Goal: Task Accomplishment & Management: Manage account settings

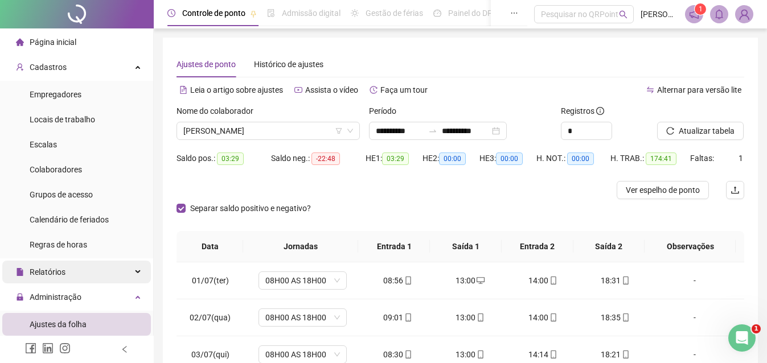
click at [53, 269] on span "Relatórios" at bounding box center [48, 271] width 36 height 9
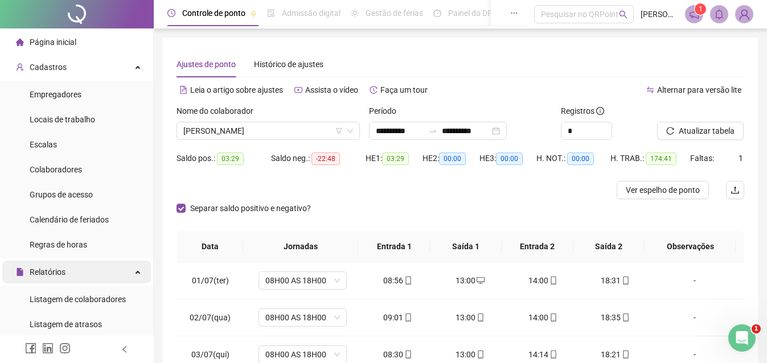
click at [50, 265] on span "Relatórios" at bounding box center [41, 272] width 50 height 23
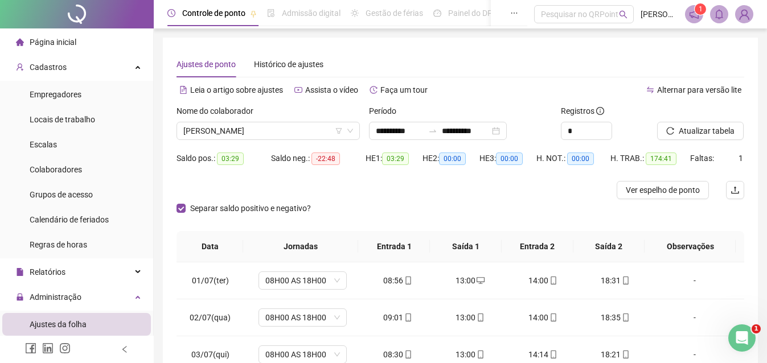
scroll to position [114, 0]
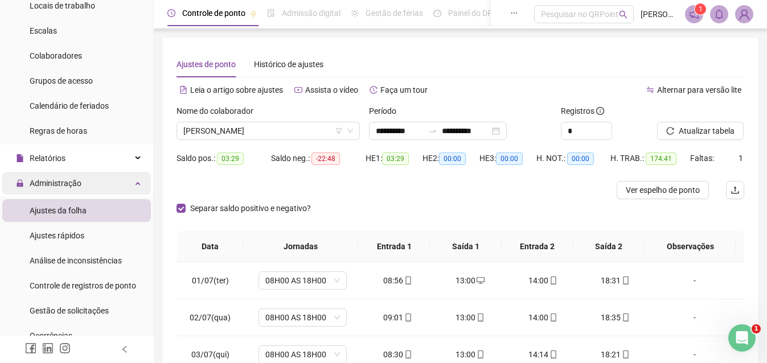
click at [66, 182] on span "Administração" at bounding box center [56, 183] width 52 height 9
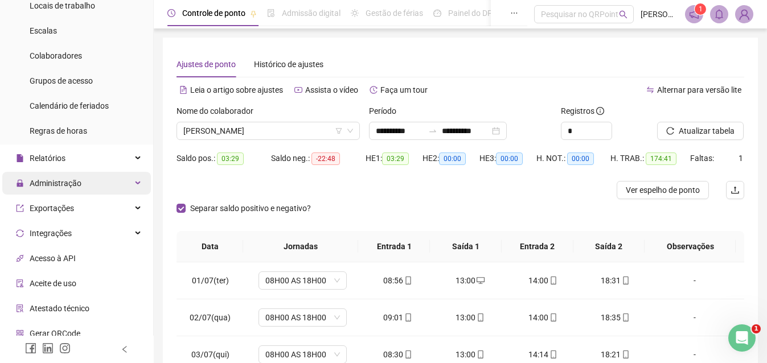
click at [68, 187] on span "Administração" at bounding box center [56, 183] width 52 height 9
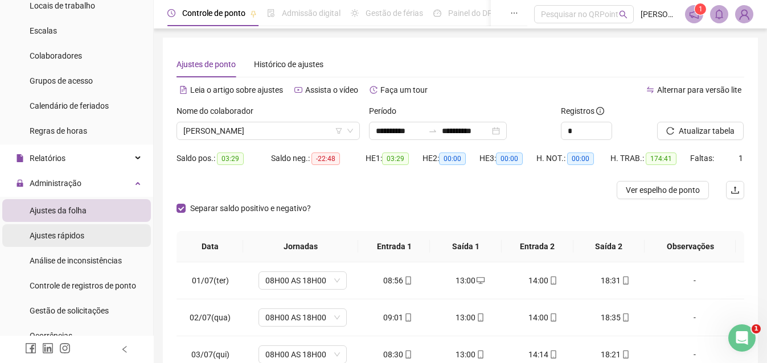
click at [72, 232] on span "Ajustes rápidos" at bounding box center [57, 235] width 55 height 9
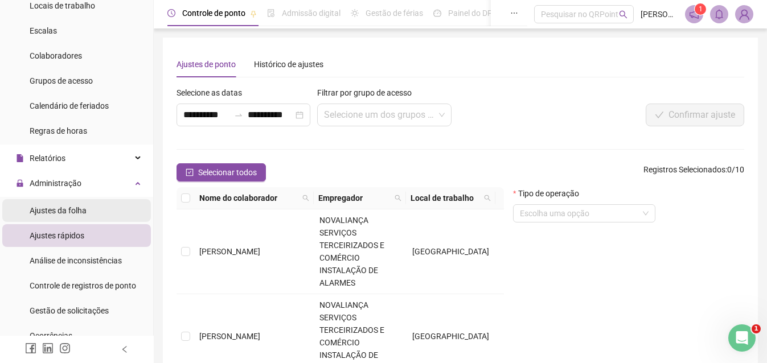
click at [75, 213] on span "Ajustes da folha" at bounding box center [58, 210] width 57 height 9
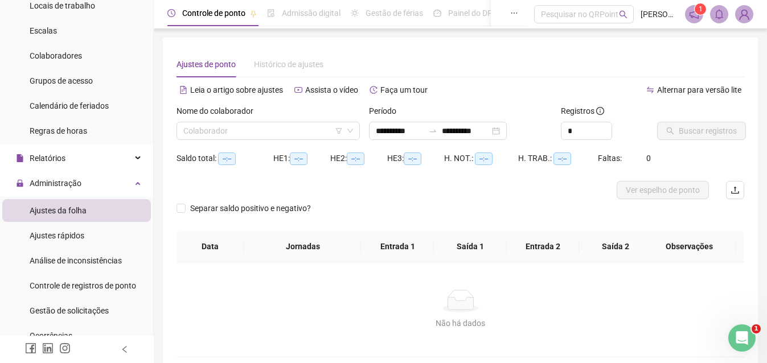
type input "**********"
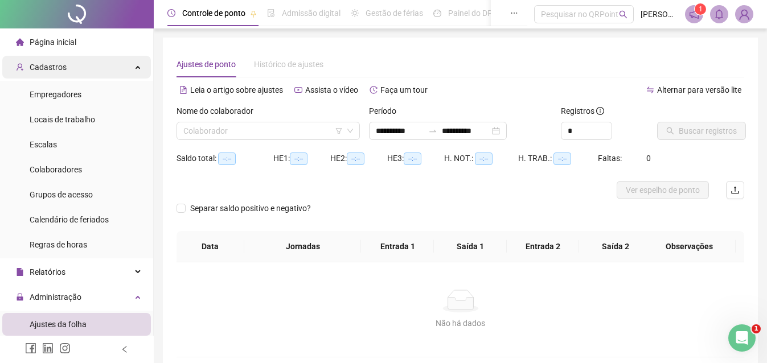
click at [65, 67] on div "Cadastros" at bounding box center [76, 67] width 149 height 23
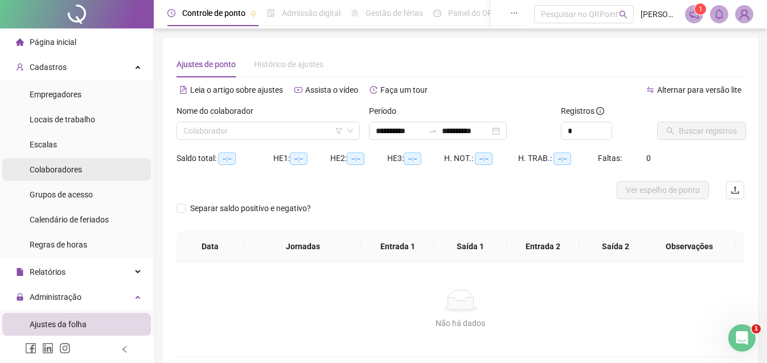
click at [63, 168] on span "Colaboradores" at bounding box center [56, 169] width 52 height 9
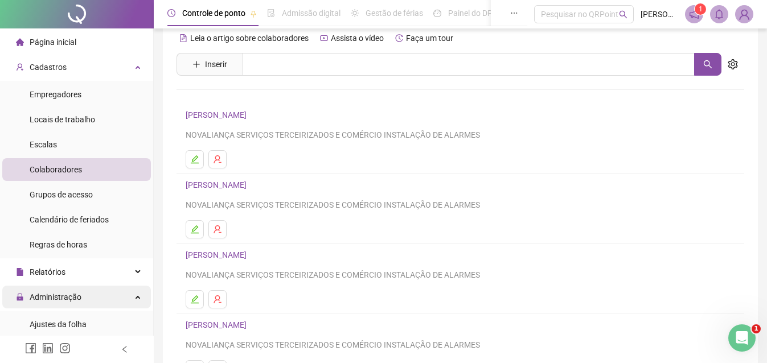
scroll to position [57, 0]
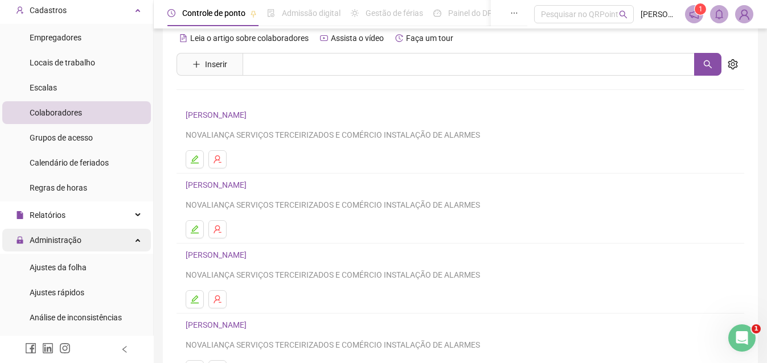
click at [68, 242] on span "Administração" at bounding box center [56, 240] width 52 height 9
click at [134, 237] on div "Administração" at bounding box center [76, 240] width 149 height 23
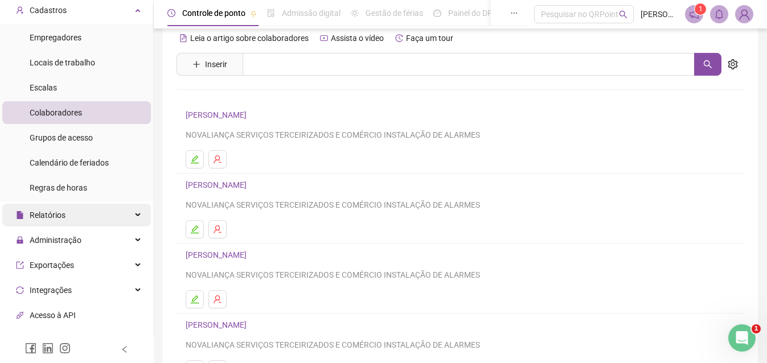
click at [79, 211] on div "Relatórios" at bounding box center [76, 215] width 149 height 23
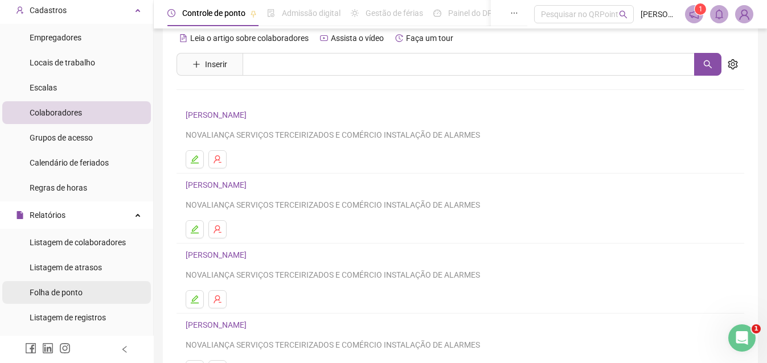
click at [75, 294] on span "Folha de ponto" at bounding box center [56, 292] width 53 height 9
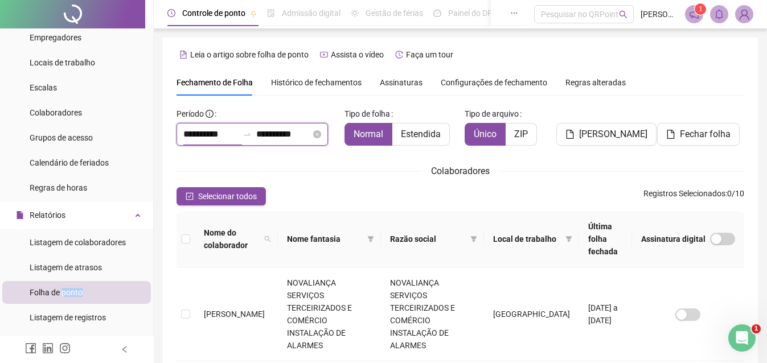
click at [201, 135] on input "**********" at bounding box center [210, 134] width 55 height 14
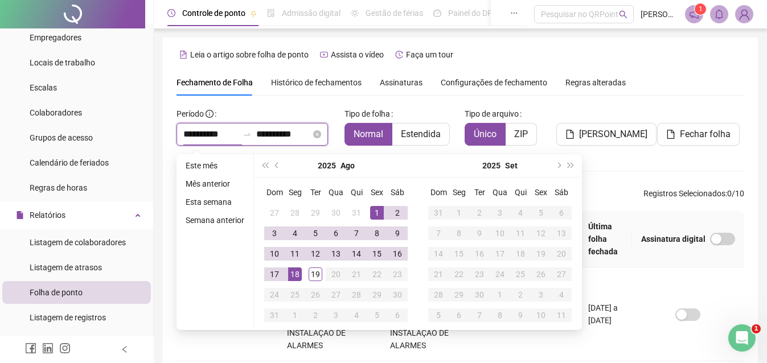
click at [183, 137] on input "**********" at bounding box center [210, 134] width 55 height 14
type input "**********"
click at [321, 134] on icon "close-circle" at bounding box center [317, 134] width 8 height 8
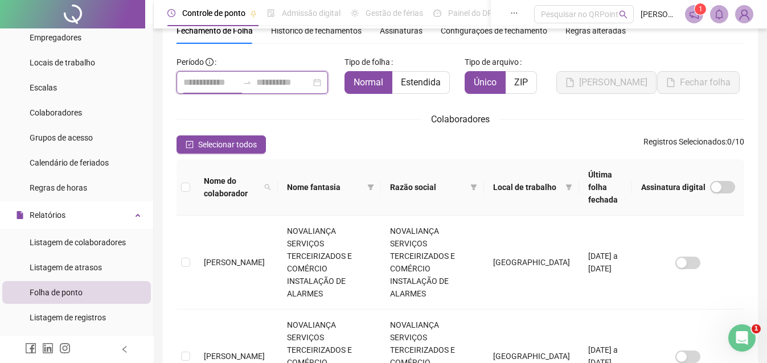
click at [214, 82] on input at bounding box center [210, 83] width 55 height 14
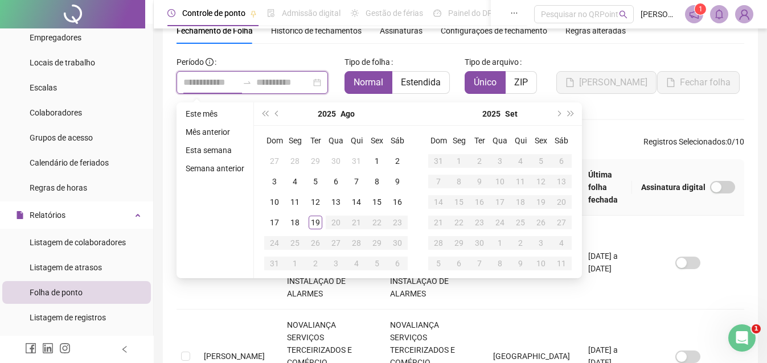
type input "**********"
click at [273, 120] on button "prev-year" at bounding box center [277, 113] width 13 height 23
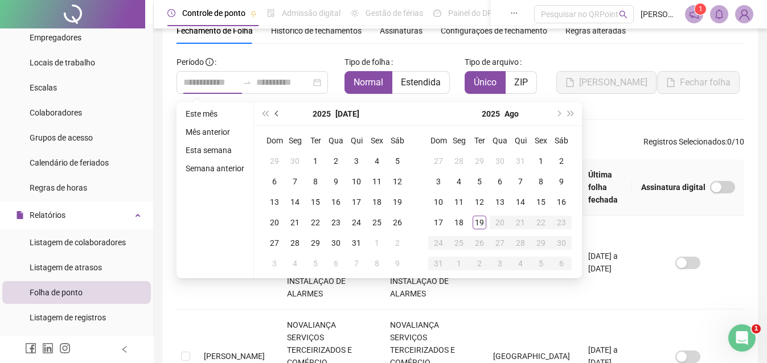
click at [273, 120] on button "prev-year" at bounding box center [277, 113] width 13 height 23
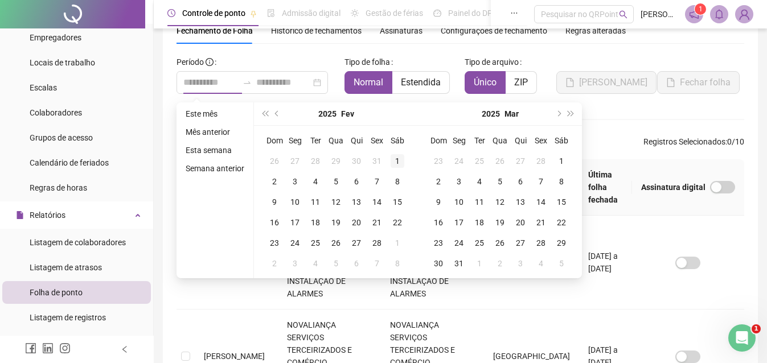
type input "**********"
click at [401, 160] on div "1" at bounding box center [397, 161] width 14 height 14
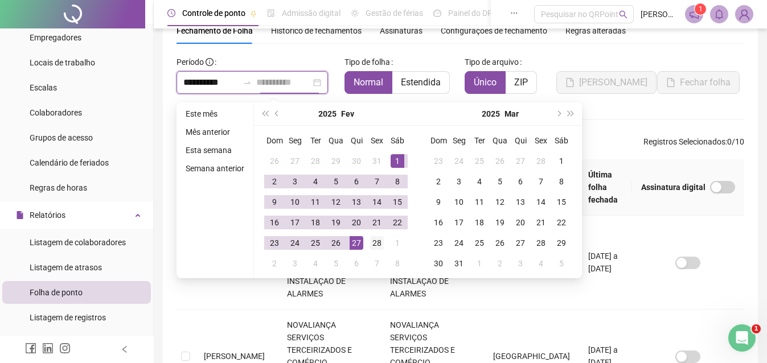
type input "**********"
click at [372, 242] on div "28" at bounding box center [377, 243] width 14 height 14
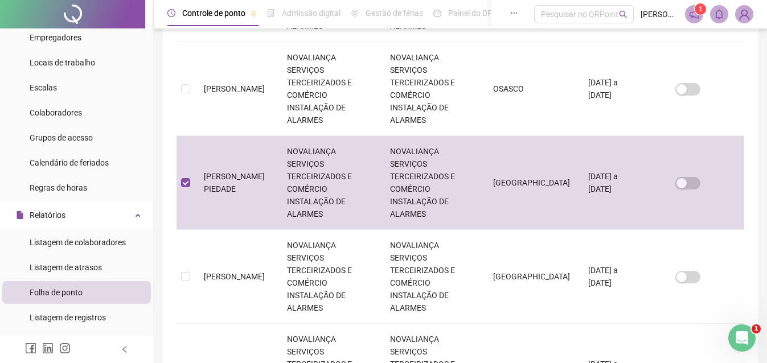
scroll to position [621, 0]
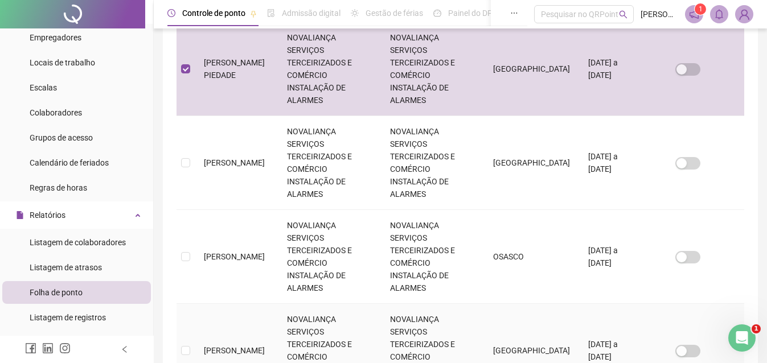
click at [191, 304] on td at bounding box center [185, 351] width 18 height 94
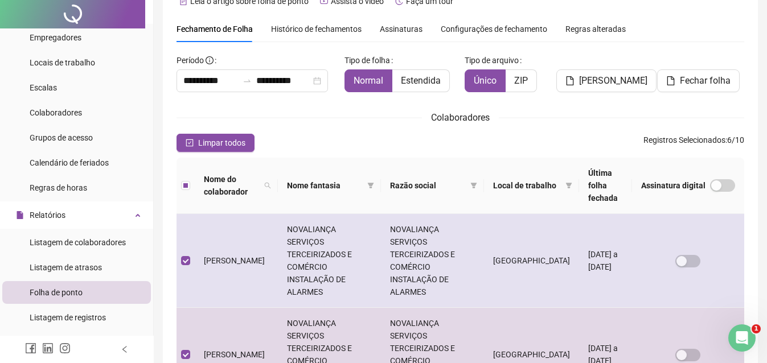
scroll to position [0, 0]
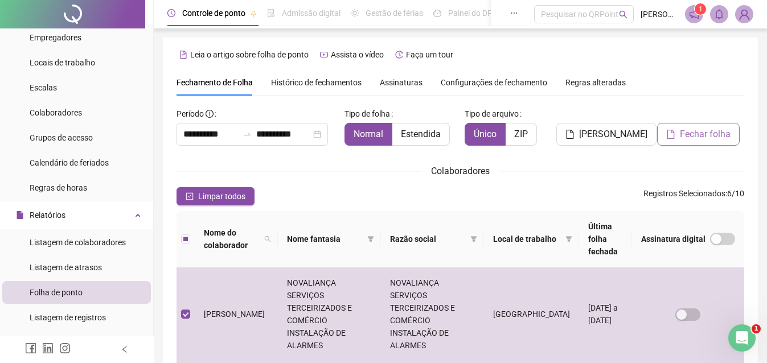
click at [683, 133] on span "Fechar folha" at bounding box center [704, 134] width 51 height 14
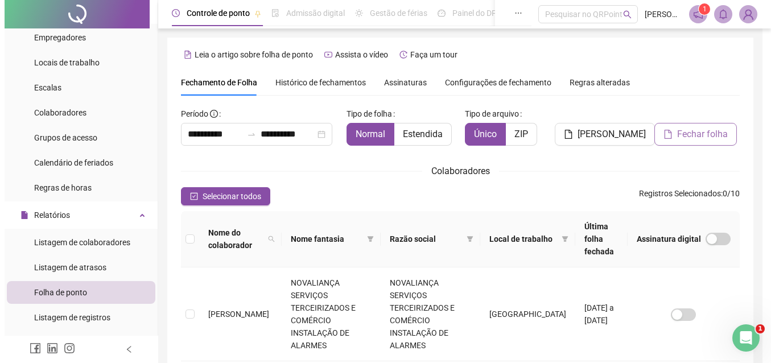
scroll to position [52, 0]
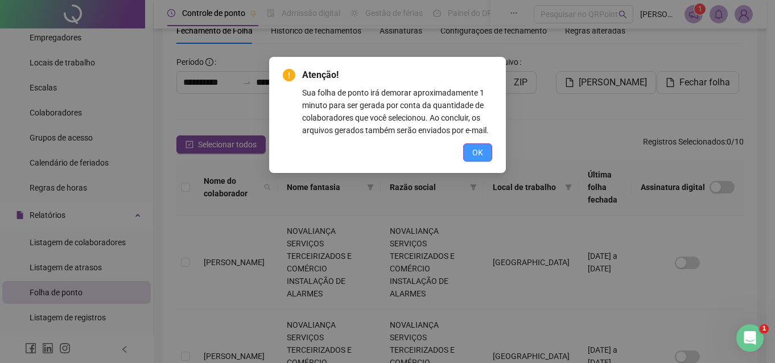
click at [472, 146] on button "OK" at bounding box center [477, 152] width 29 height 18
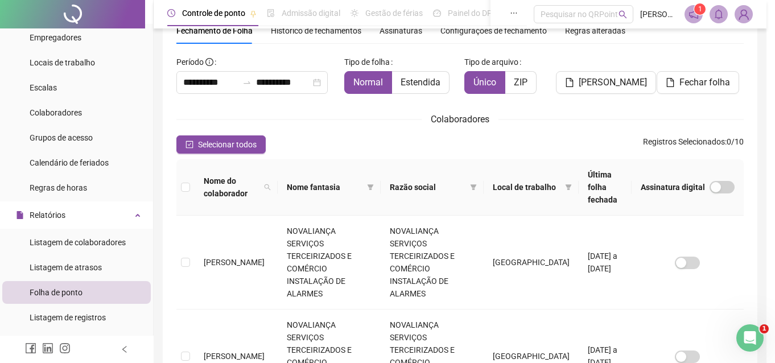
click at [697, 11] on sup "1" at bounding box center [699, 8] width 11 height 11
click at [699, 14] on span "1" at bounding box center [700, 8] width 4 height 11
click at [187, 142] on icon "check-square" at bounding box center [190, 145] width 8 height 8
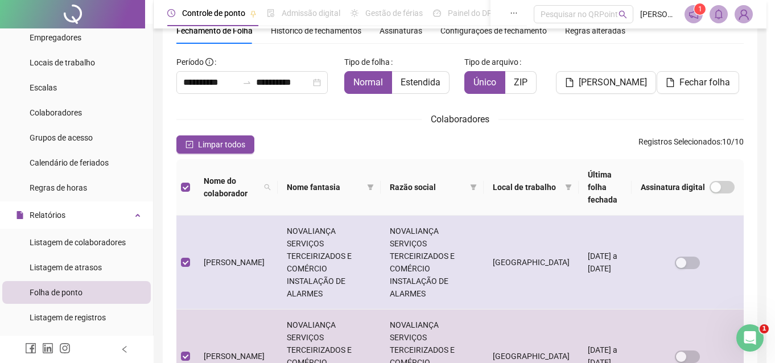
click at [341, 234] on td "NOVALIANÇA SERVIÇOS TERCEIRIZADOS E COMÉRCIO INSTALAÇÃO DE ALARMES" at bounding box center [329, 263] width 103 height 94
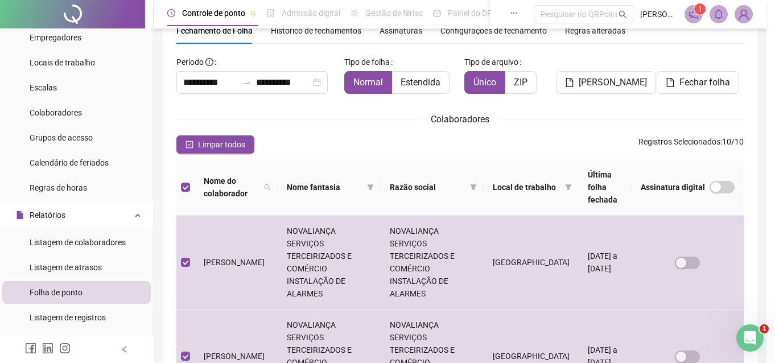
drag, startPoint x: 761, startPoint y: 193, endPoint x: 767, endPoint y: 293, distance: 100.3
click at [766, 293] on html "**********" at bounding box center [387, 129] width 775 height 363
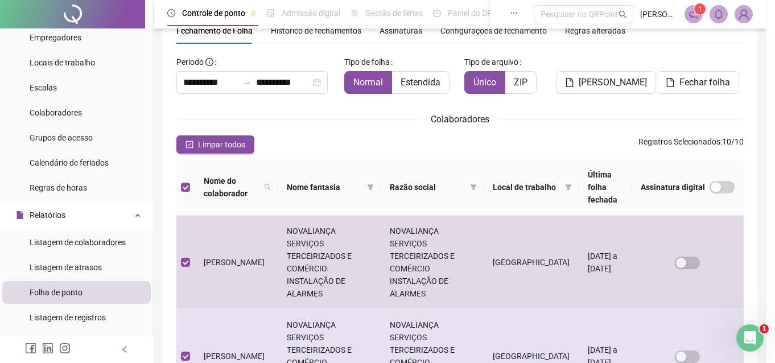
click at [227, 352] on span "[PERSON_NAME]" at bounding box center [234, 356] width 61 height 9
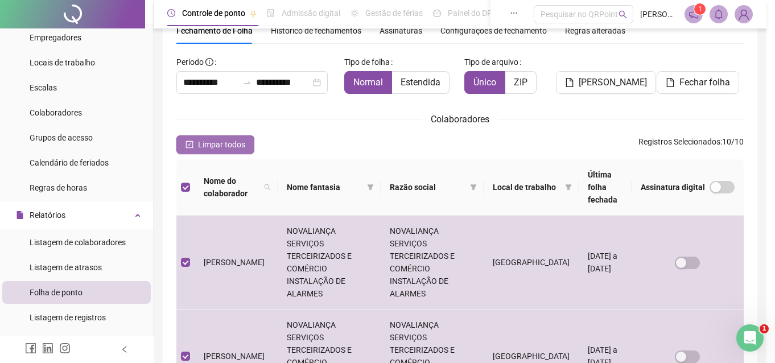
click at [191, 146] on icon "check-square" at bounding box center [190, 145] width 8 height 8
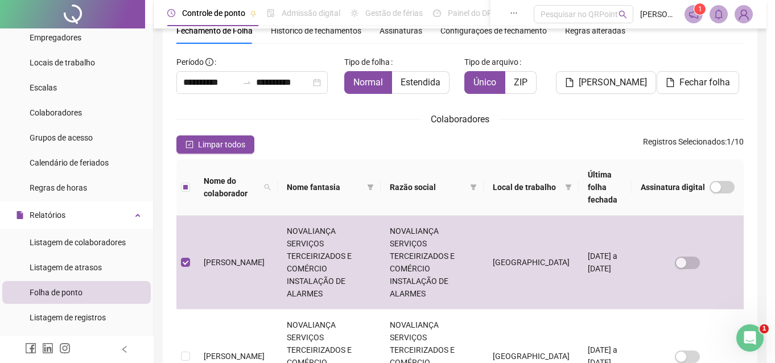
drag, startPoint x: 757, startPoint y: 197, endPoint x: 758, endPoint y: 226, distance: 28.5
click at [332, 310] on td "NOVALIANÇA SERVIÇOS TERCEIRIZADOS E COMÉRCIO INSTALAÇÃO DE ALARMES" at bounding box center [329, 357] width 103 height 94
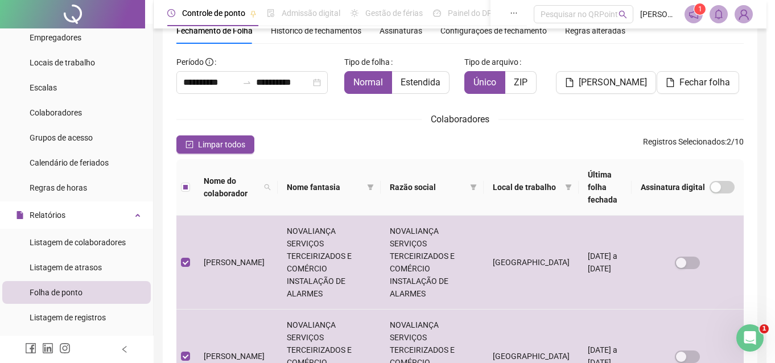
click at [697, 5] on sup "1" at bounding box center [699, 8] width 11 height 11
click at [219, 145] on span "Limpar todos" at bounding box center [221, 144] width 47 height 13
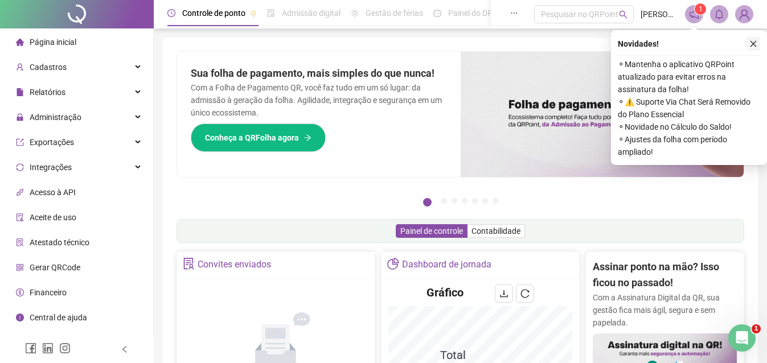
click at [755, 45] on icon "close" at bounding box center [753, 44] width 8 height 8
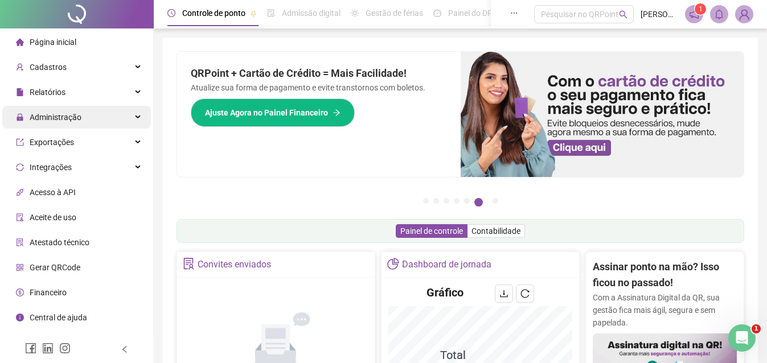
click at [58, 117] on span "Administração" at bounding box center [56, 117] width 52 height 9
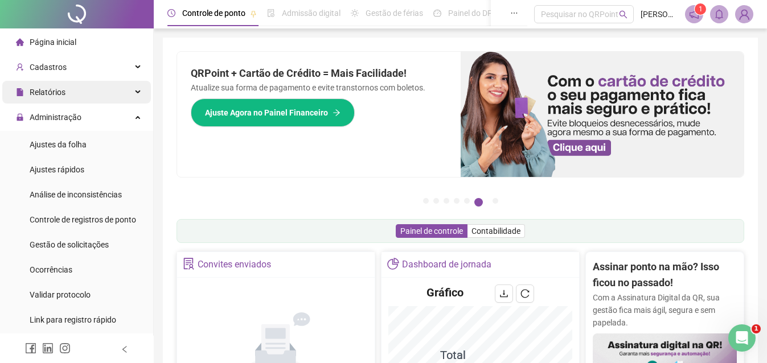
click at [68, 96] on div "Relatórios" at bounding box center [76, 92] width 149 height 23
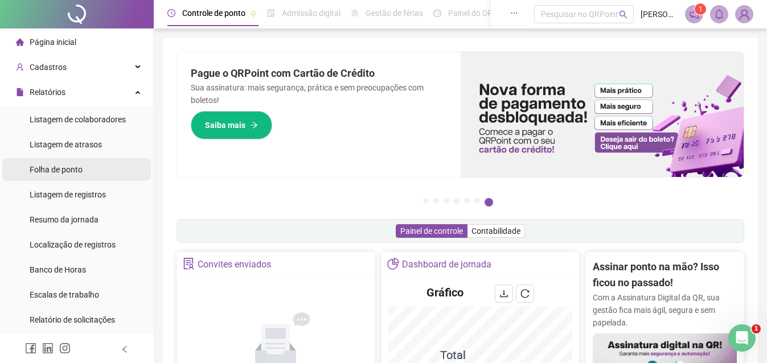
click at [66, 166] on span "Folha de ponto" at bounding box center [56, 169] width 53 height 9
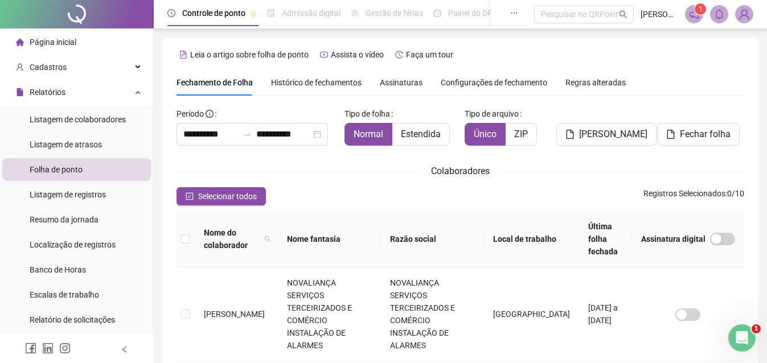
scroll to position [52, 0]
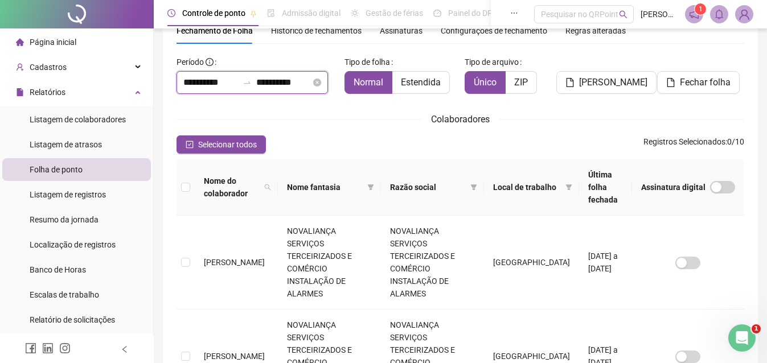
click at [184, 81] on input "**********" at bounding box center [210, 83] width 55 height 14
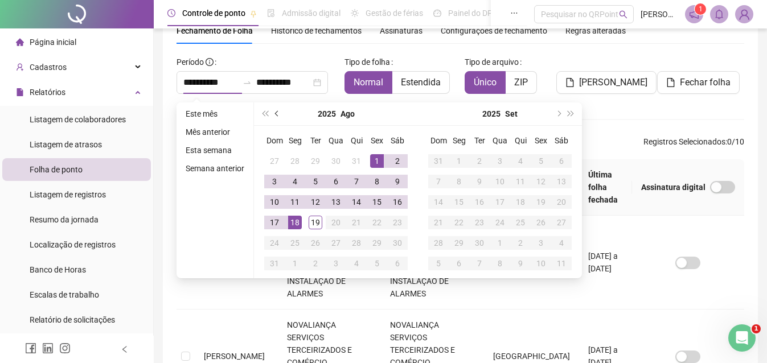
click at [273, 116] on button "prev-year" at bounding box center [277, 113] width 13 height 23
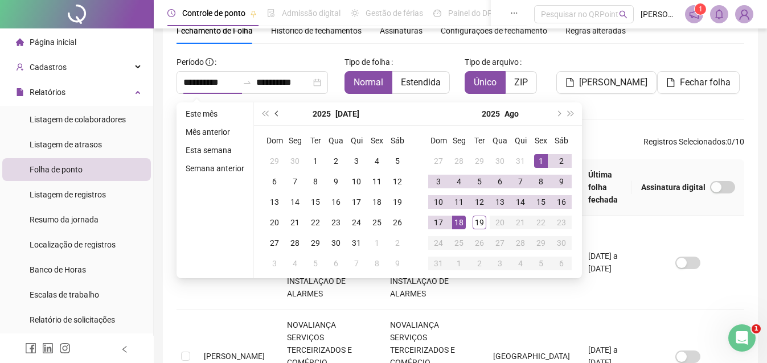
click at [273, 116] on button "prev-year" at bounding box center [277, 113] width 13 height 23
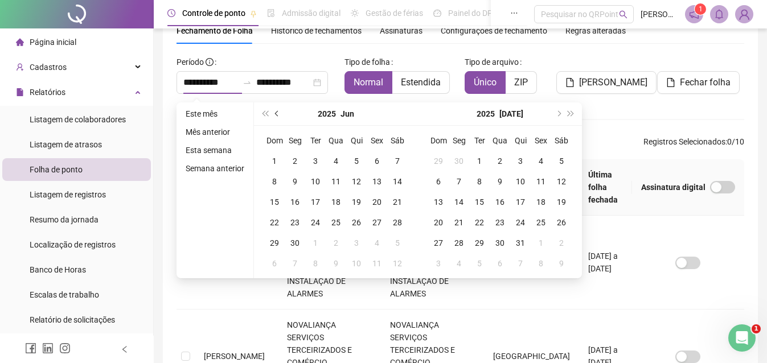
click at [273, 116] on button "prev-year" at bounding box center [277, 113] width 13 height 23
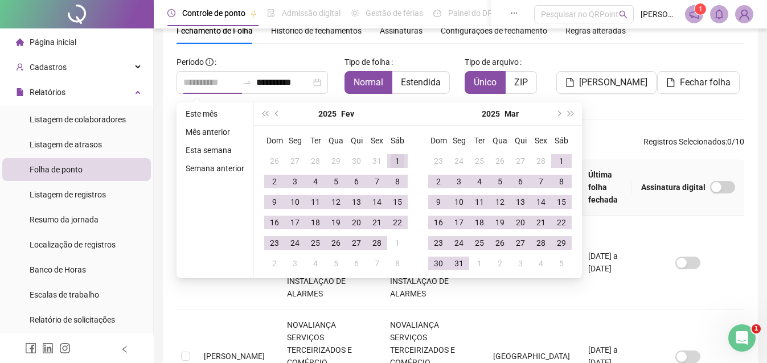
type input "**********"
click at [391, 159] on div "1" at bounding box center [397, 161] width 14 height 14
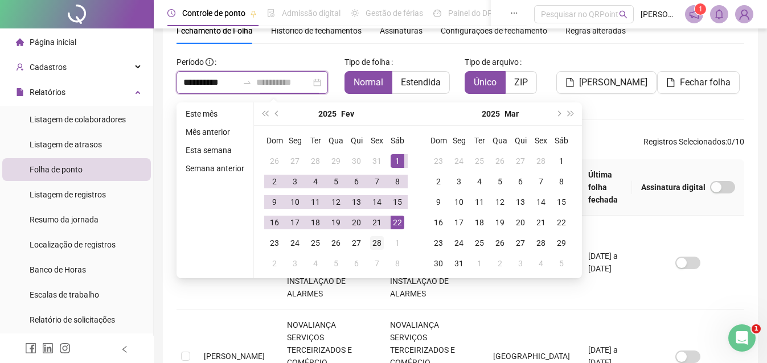
type input "**********"
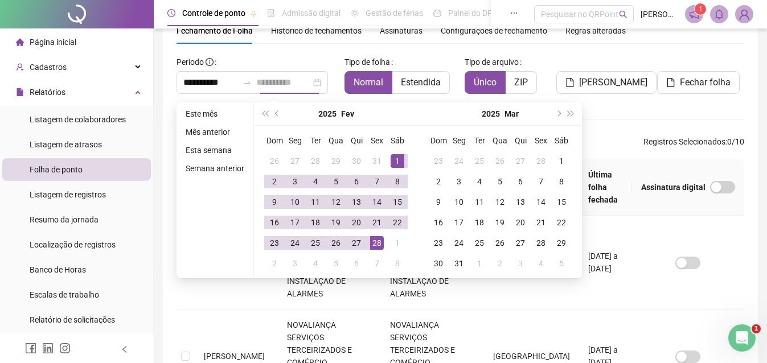
click at [372, 249] on div "28" at bounding box center [377, 243] width 14 height 14
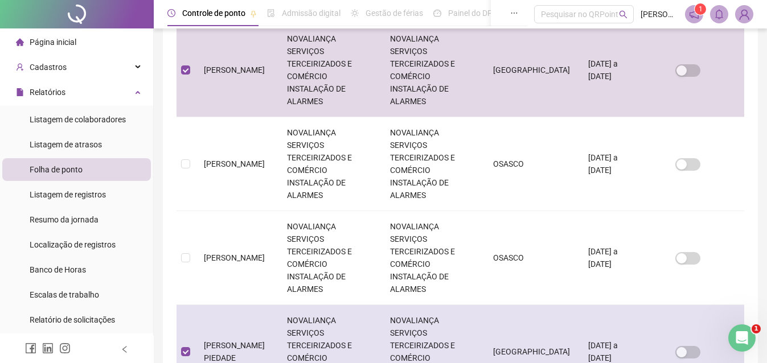
scroll to position [53, 0]
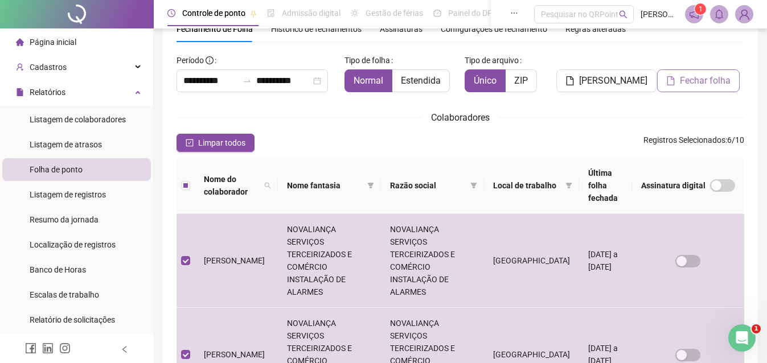
click at [695, 77] on span "Fechar folha" at bounding box center [704, 81] width 51 height 14
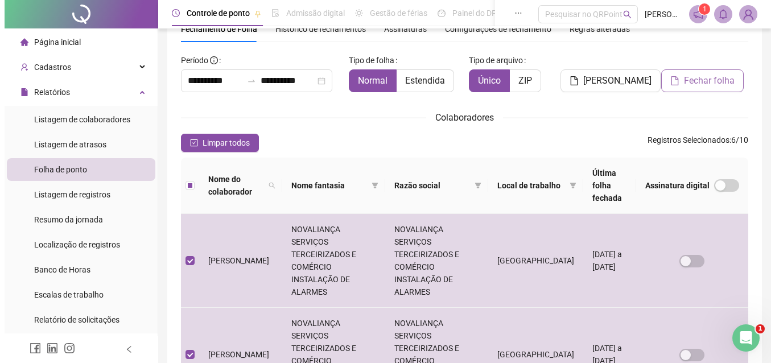
scroll to position [52, 0]
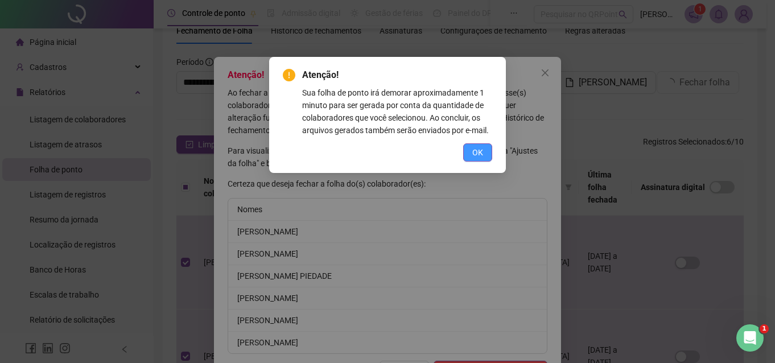
click at [483, 144] on button "OK" at bounding box center [477, 152] width 29 height 18
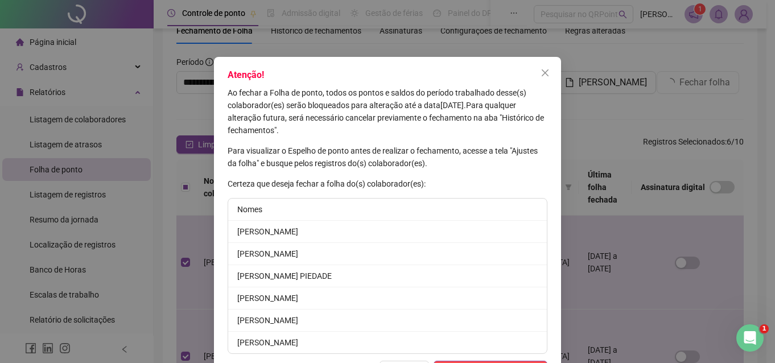
scroll to position [41, 0]
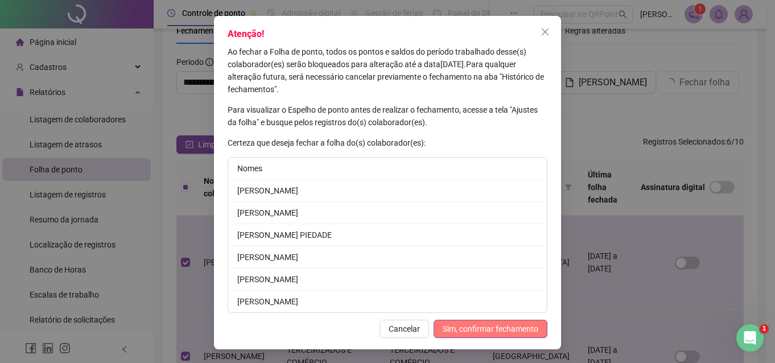
click at [483, 330] on span "Sim, confirmar fechamento" at bounding box center [491, 329] width 96 height 13
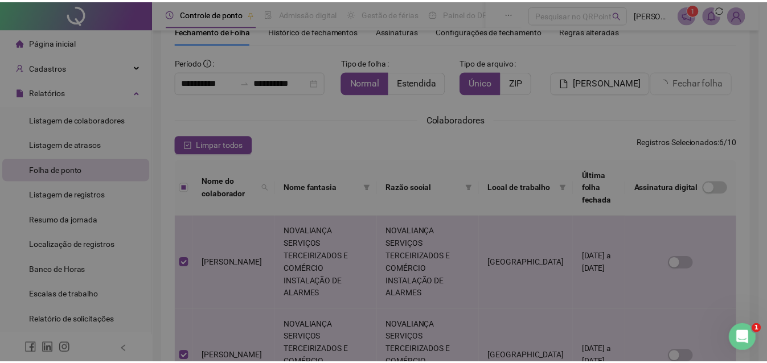
scroll to position [0, 0]
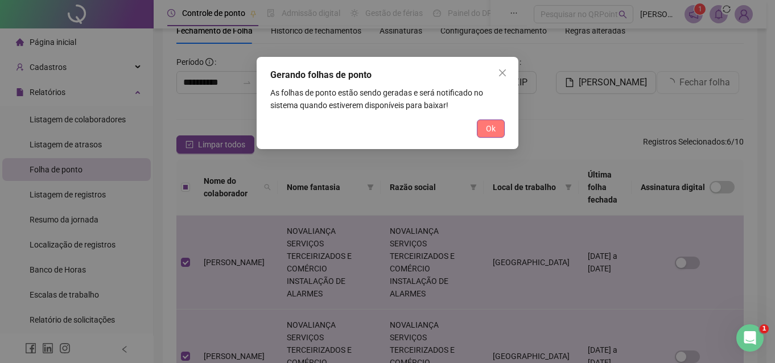
click at [491, 122] on button "Ok" at bounding box center [491, 129] width 28 height 18
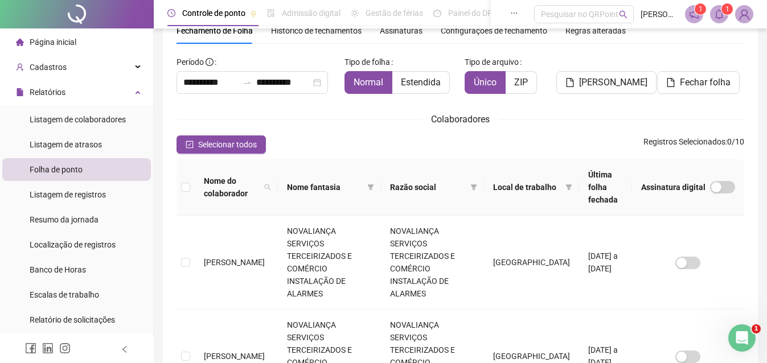
click at [726, 14] on span "1" at bounding box center [727, 8] width 4 height 11
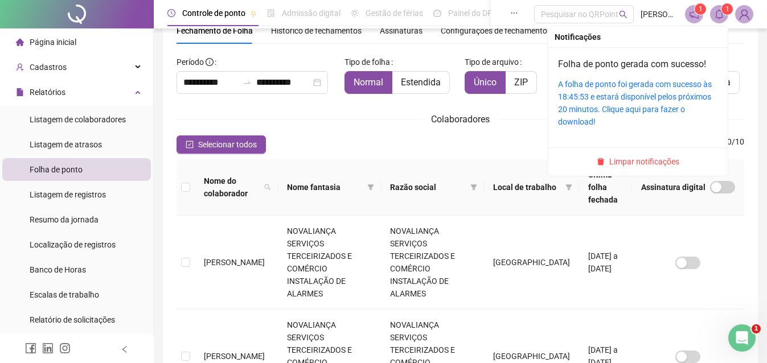
click at [629, 90] on div "A folha de ponto foi gerada com sucesso às 18:45:53 e estará disponível pelos p…" at bounding box center [637, 103] width 159 height 50
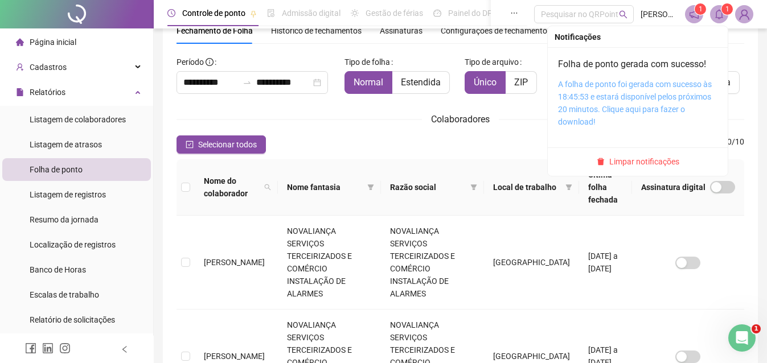
click at [645, 91] on link "A folha de ponto foi gerada com sucesso às 18:45:53 e estará disponível pelos p…" at bounding box center [635, 103] width 154 height 47
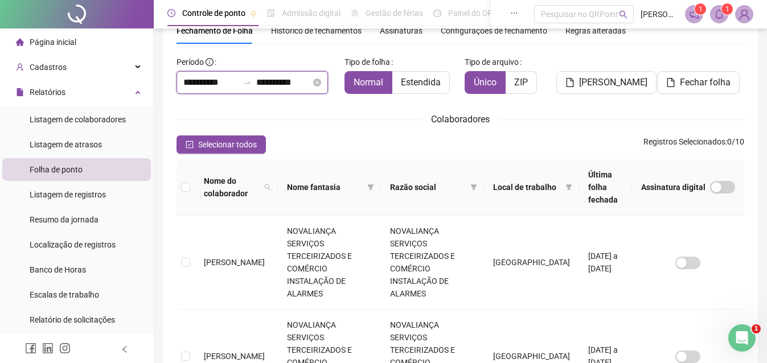
click at [195, 83] on input "**********" at bounding box center [210, 83] width 55 height 14
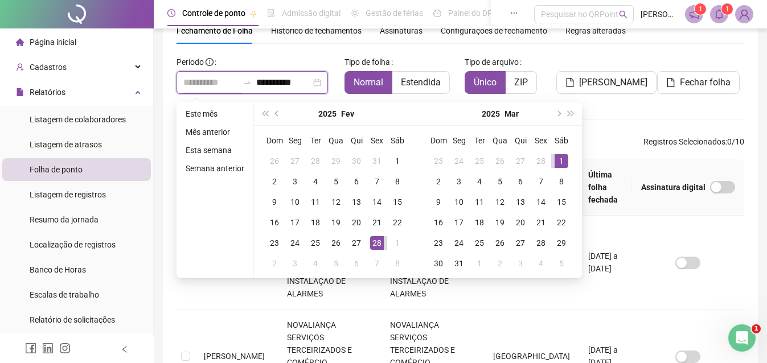
type input "**********"
click at [551, 164] on td "1" at bounding box center [561, 161] width 20 height 20
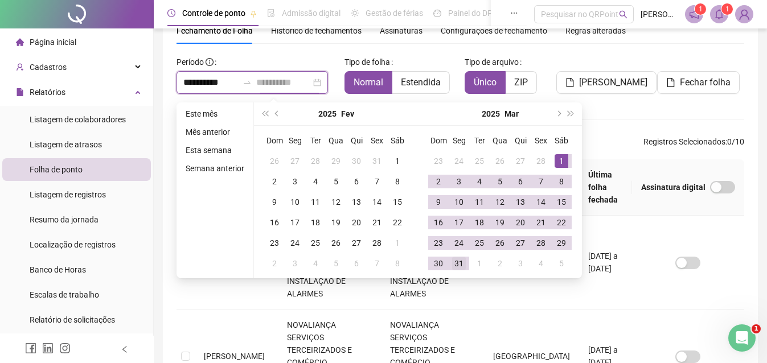
type input "**********"
click at [460, 266] on div "31" at bounding box center [459, 264] width 14 height 14
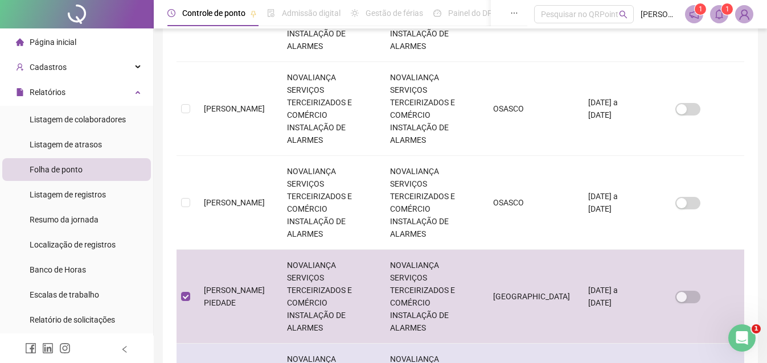
scroll to position [507, 0]
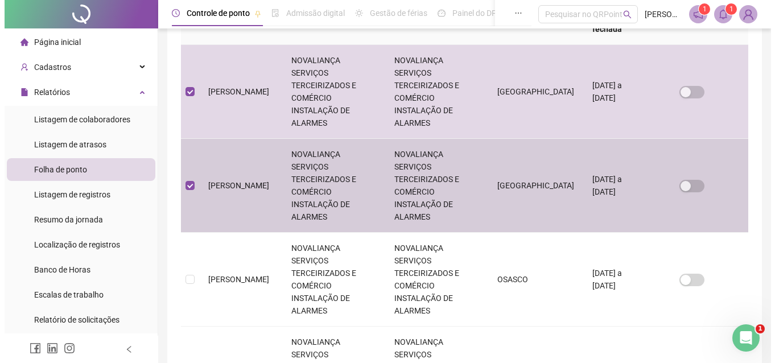
scroll to position [52, 0]
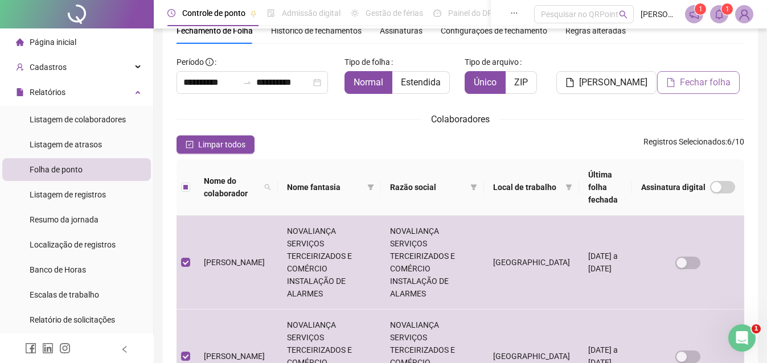
click at [710, 79] on span "Fechar folha" at bounding box center [704, 83] width 51 height 14
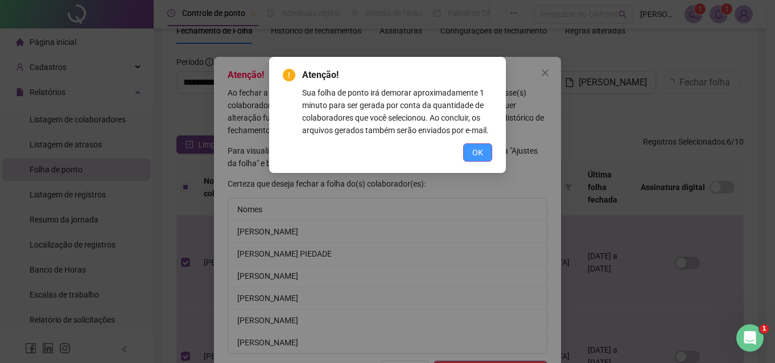
click at [475, 155] on span "OK" at bounding box center [477, 152] width 11 height 13
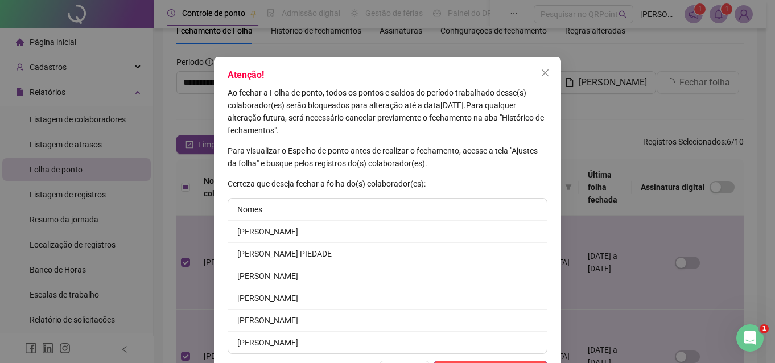
scroll to position [41, 0]
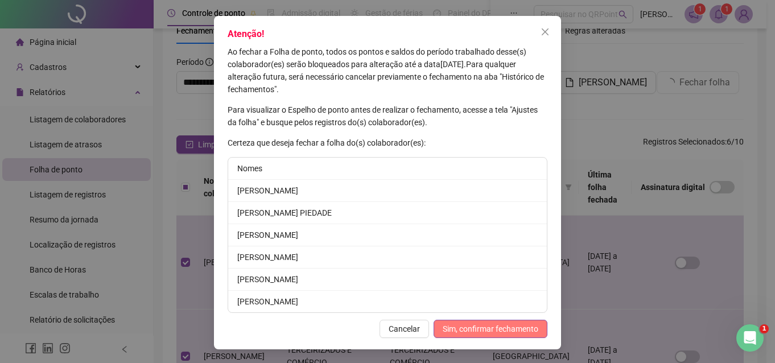
click at [501, 329] on span "Sim, confirmar fechamento" at bounding box center [491, 329] width 96 height 13
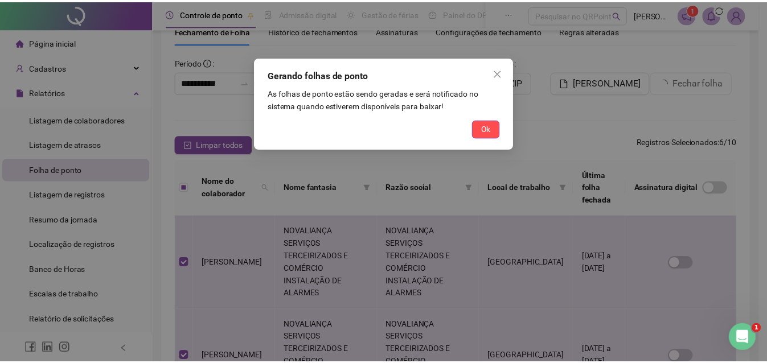
scroll to position [0, 0]
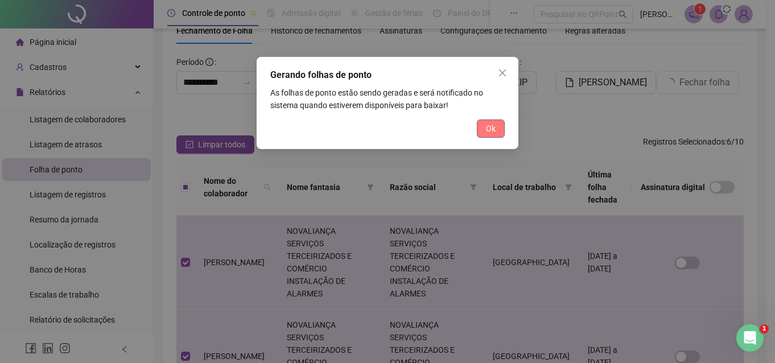
click at [489, 133] on span "Ok" at bounding box center [491, 128] width 10 height 13
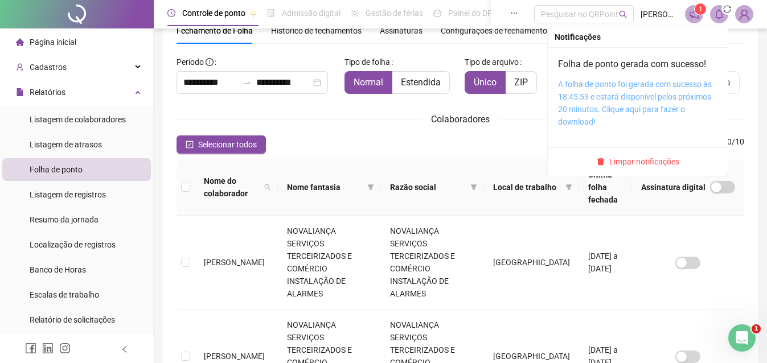
click at [635, 95] on link "A folha de ponto foi gerada com sucesso às 18:45:53 e estará disponível pelos p…" at bounding box center [635, 103] width 154 height 47
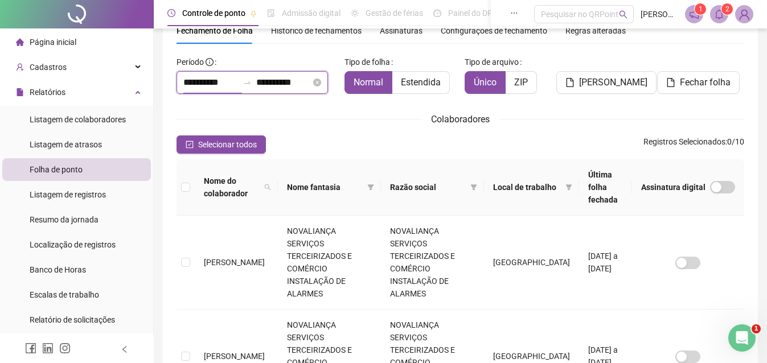
click at [193, 81] on input "**********" at bounding box center [210, 83] width 55 height 14
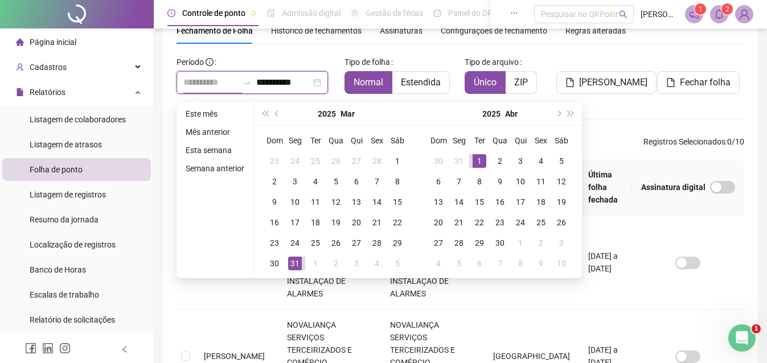
type input "**********"
click at [475, 160] on div "1" at bounding box center [479, 161] width 14 height 14
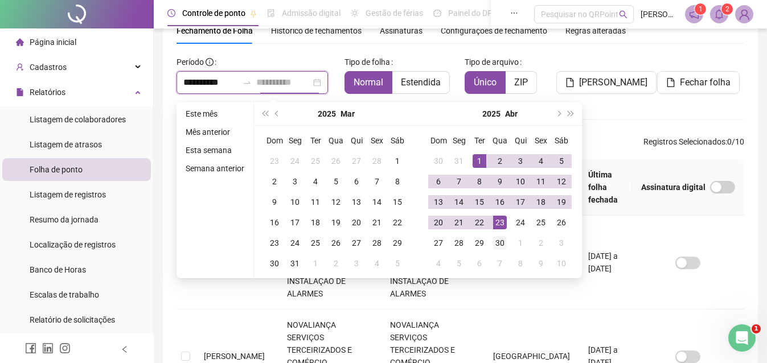
type input "**********"
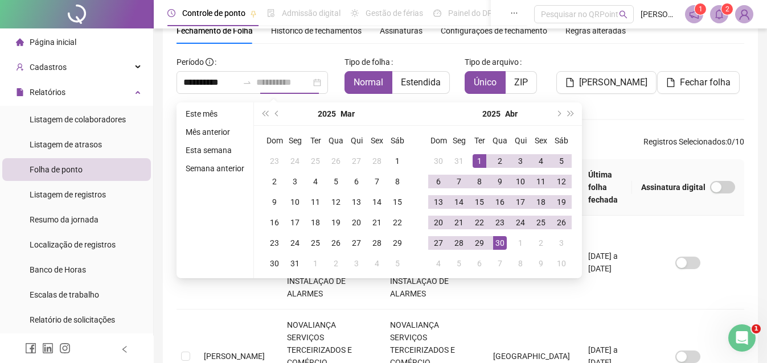
click at [493, 246] on div "30" at bounding box center [500, 243] width 14 height 14
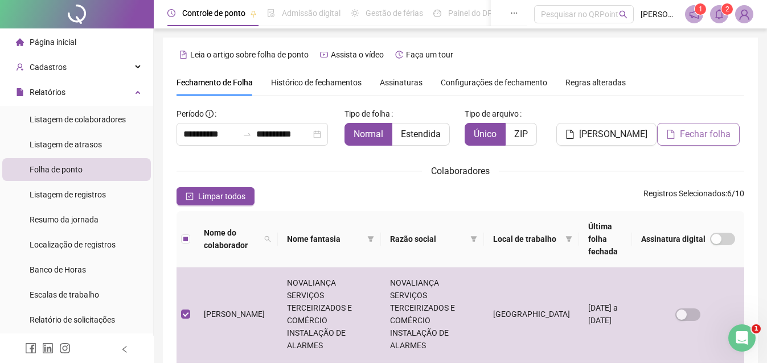
click at [683, 136] on span "Fechar folha" at bounding box center [704, 134] width 51 height 14
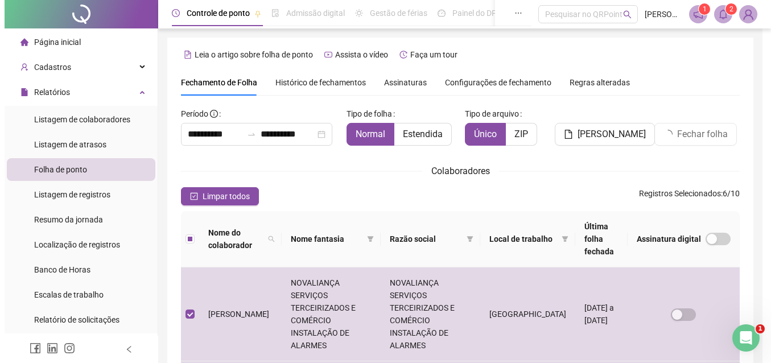
scroll to position [52, 0]
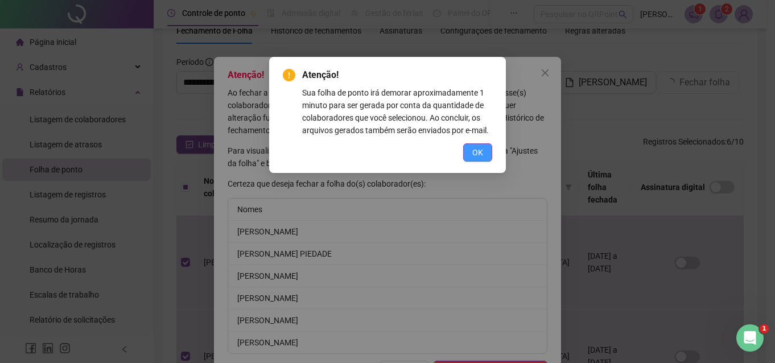
click at [484, 149] on button "OK" at bounding box center [477, 152] width 29 height 18
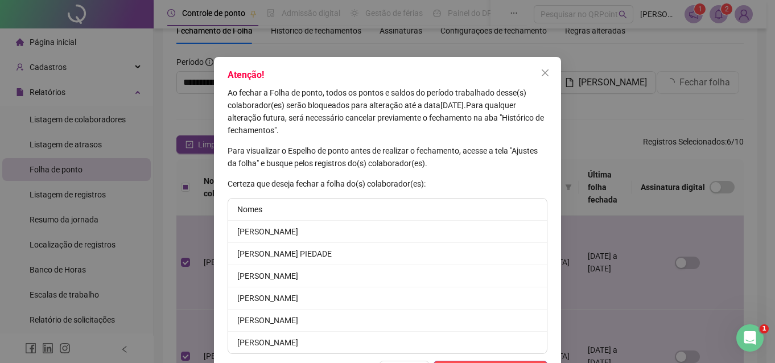
scroll to position [41, 0]
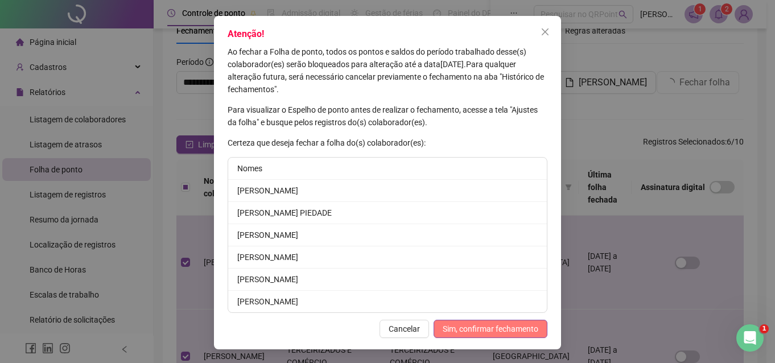
click at [502, 328] on span "Sim, confirmar fechamento" at bounding box center [491, 329] width 96 height 13
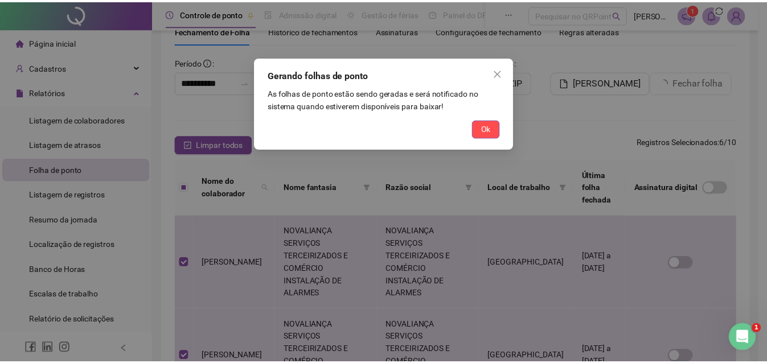
scroll to position [0, 0]
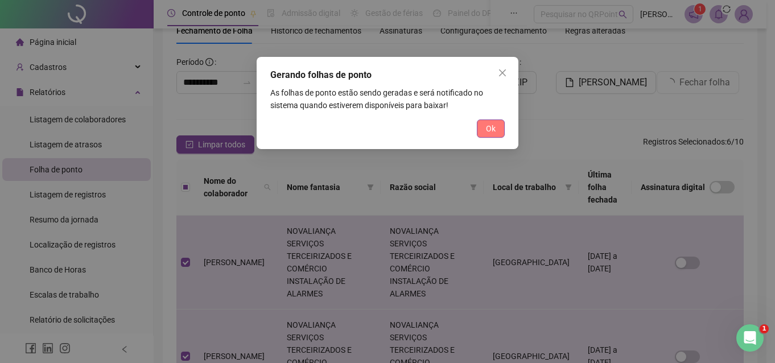
click at [482, 130] on button "Ok" at bounding box center [491, 129] width 28 height 18
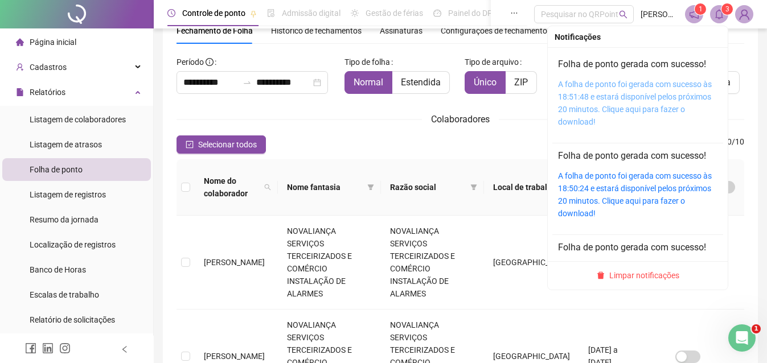
click at [621, 96] on link "A folha de ponto foi gerada com sucesso às 18:51:48 e estará disponível pelos p…" at bounding box center [635, 103] width 154 height 47
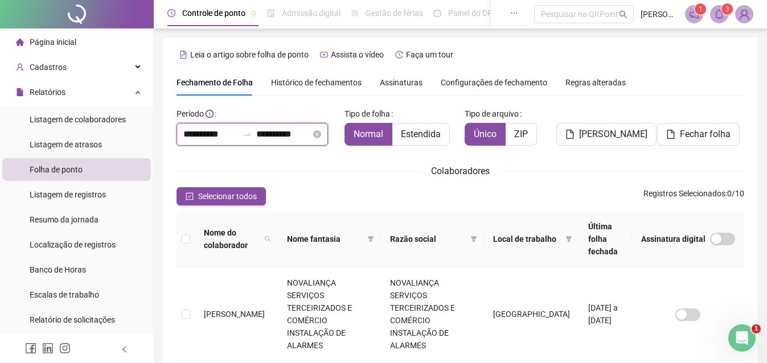
click at [219, 137] on input "**********" at bounding box center [210, 134] width 55 height 14
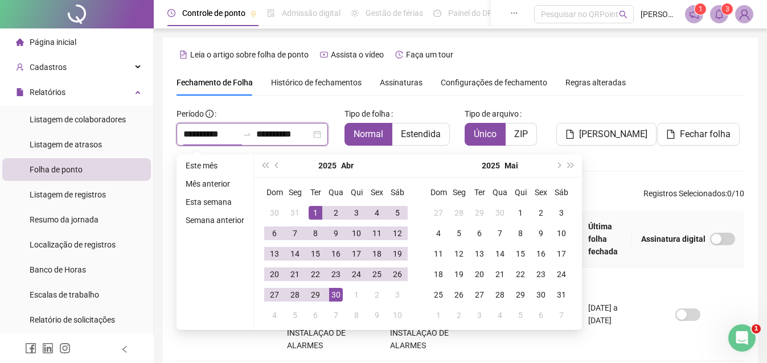
type input "**********"
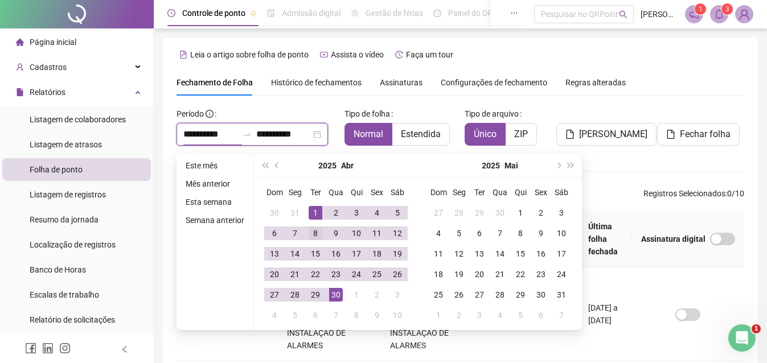
type input "**********"
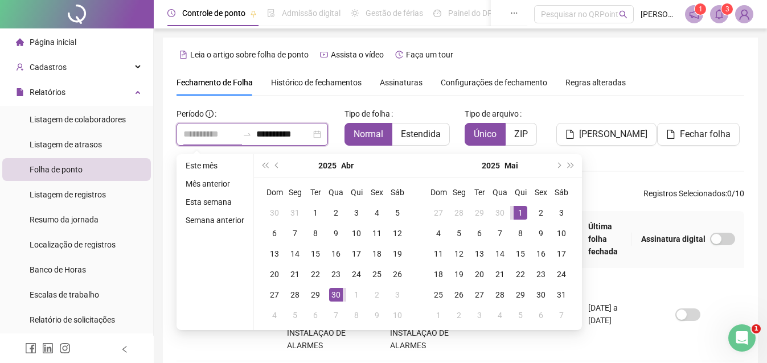
type input "**********"
click at [518, 215] on div "1" at bounding box center [520, 213] width 14 height 14
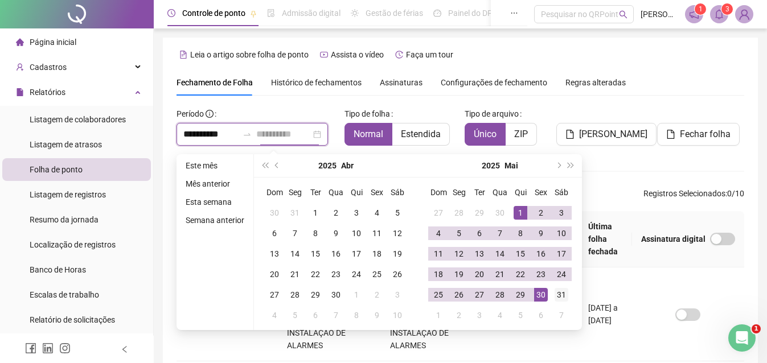
type input "**********"
click at [559, 295] on div "31" at bounding box center [561, 295] width 14 height 14
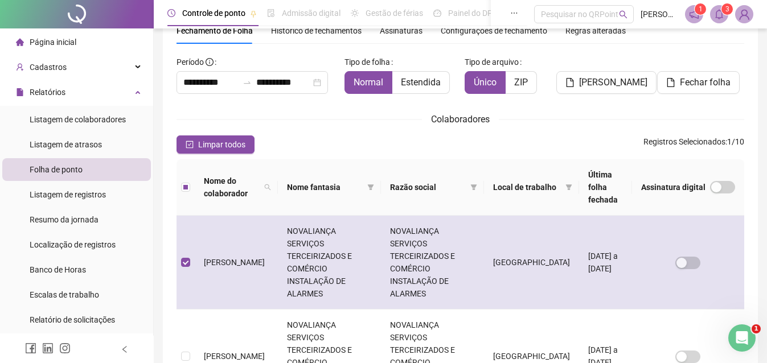
scroll to position [279, 0]
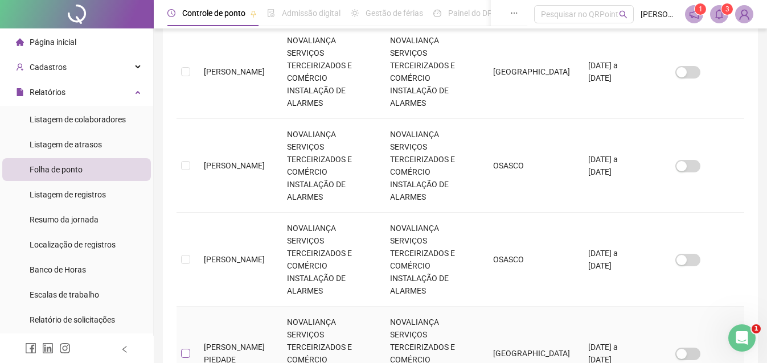
click at [185, 347] on label at bounding box center [185, 353] width 9 height 13
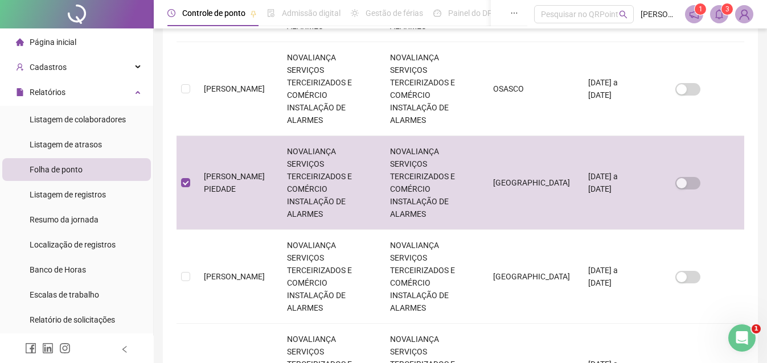
scroll to position [621, 0]
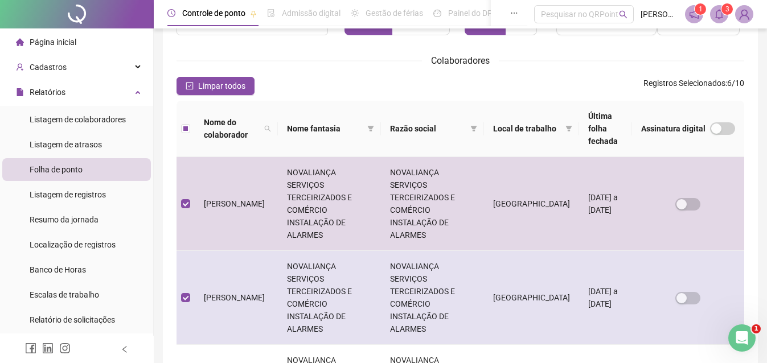
scroll to position [0, 0]
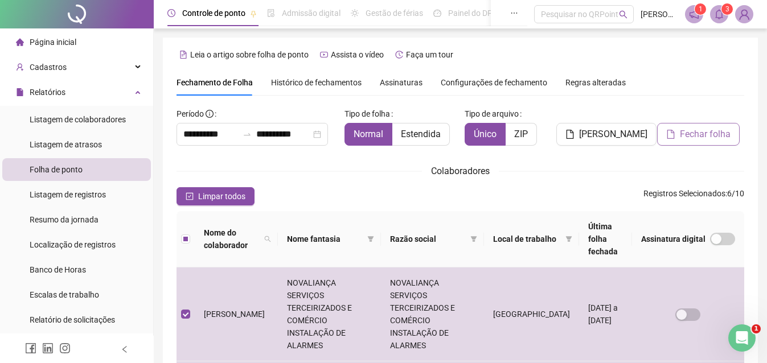
click at [679, 131] on button "Fechar folha" at bounding box center [698, 134] width 83 height 23
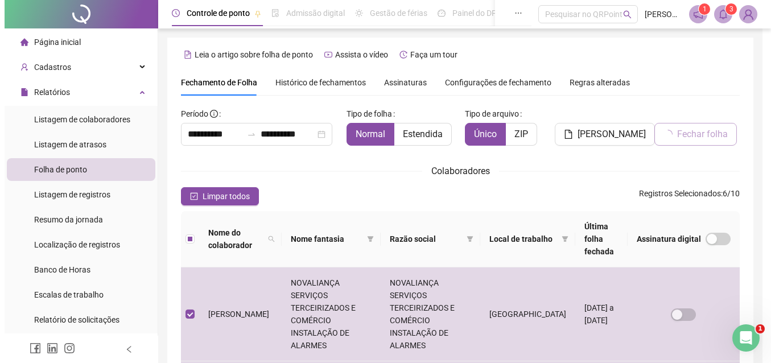
scroll to position [52, 0]
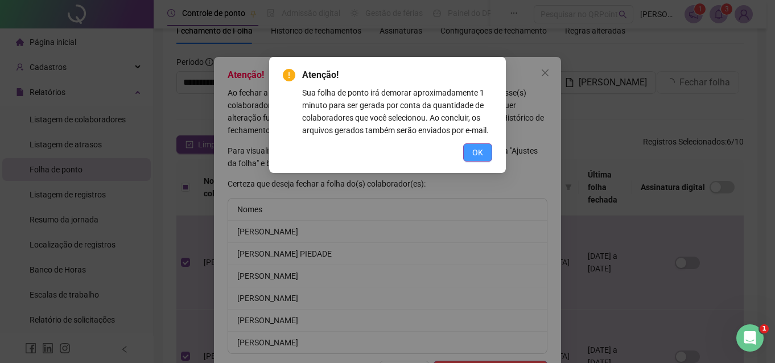
click at [487, 153] on button "OK" at bounding box center [477, 152] width 29 height 18
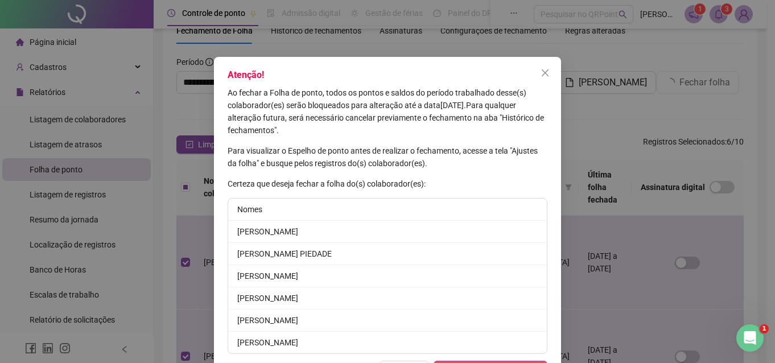
scroll to position [41, 0]
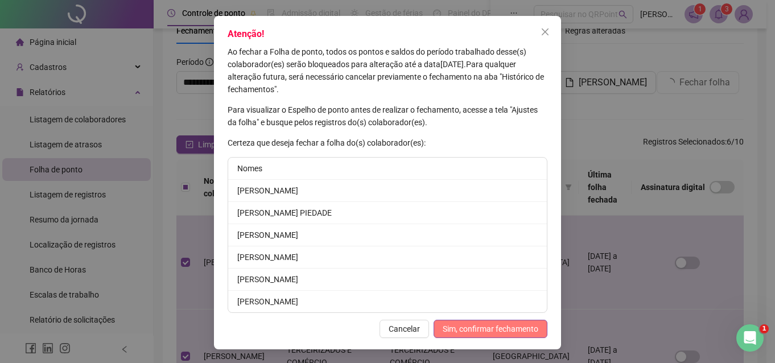
click at [461, 332] on span "Sim, confirmar fechamento" at bounding box center [491, 329] width 96 height 13
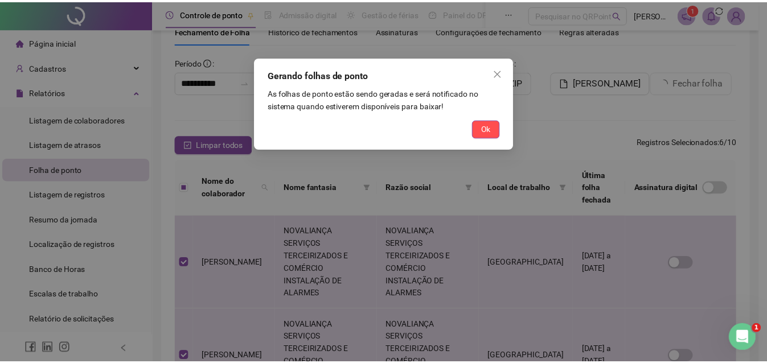
scroll to position [0, 0]
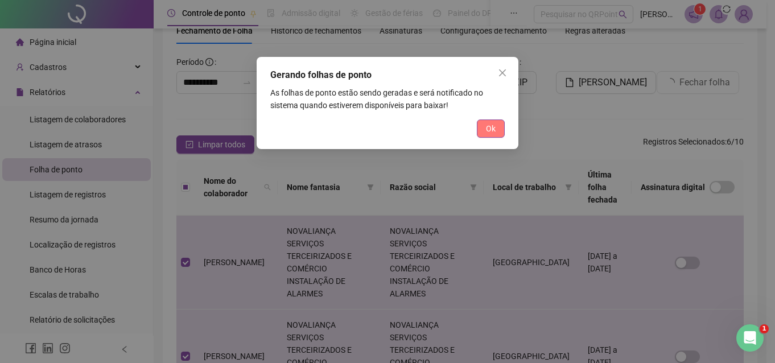
click at [488, 130] on span "Ok" at bounding box center [491, 128] width 10 height 13
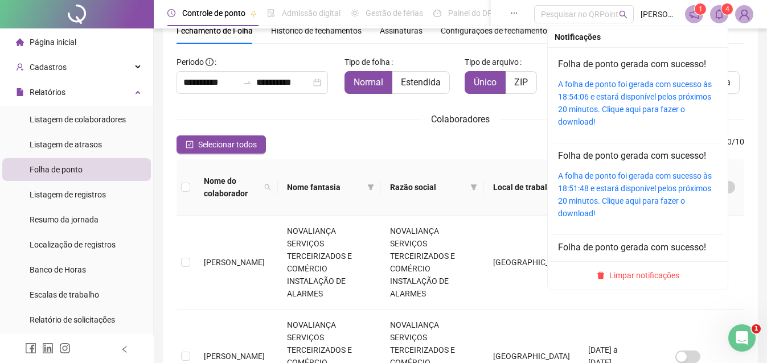
click at [719, 11] on icon "bell" at bounding box center [719, 14] width 8 height 10
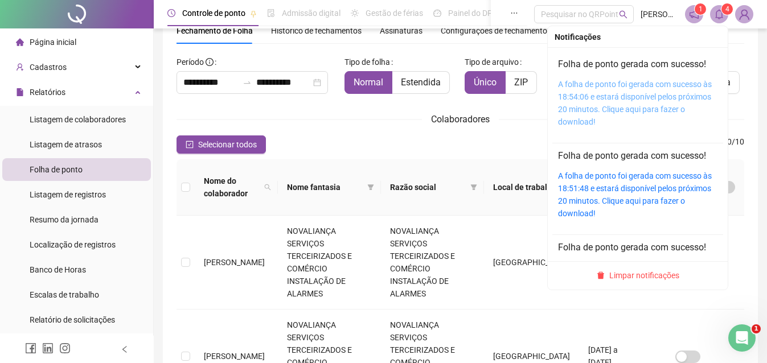
click at [648, 89] on link "A folha de ponto foi gerada com sucesso às 18:54:06 e estará disponível pelos p…" at bounding box center [635, 103] width 154 height 47
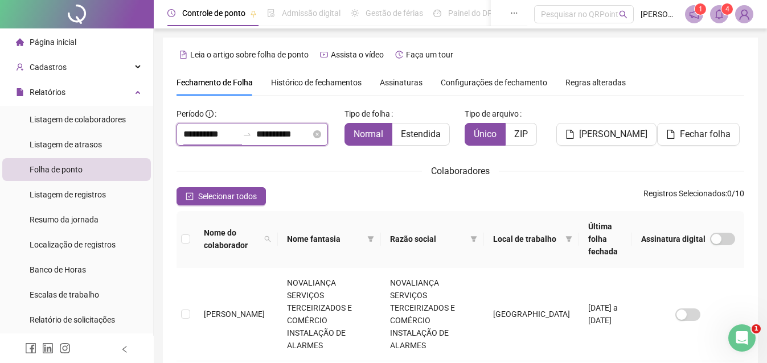
click at [211, 134] on input "**********" at bounding box center [210, 134] width 55 height 14
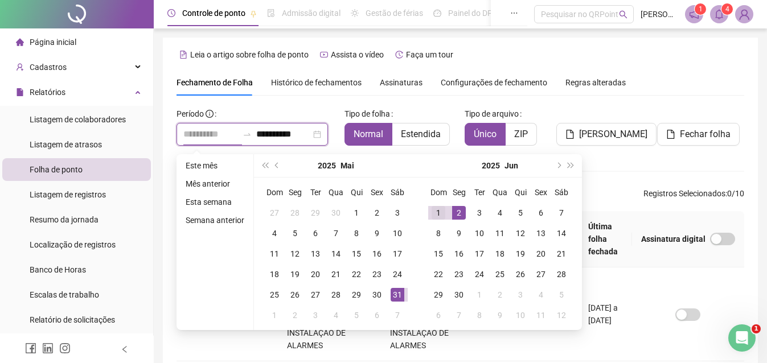
type input "**********"
click at [438, 213] on div "1" at bounding box center [438, 213] width 14 height 14
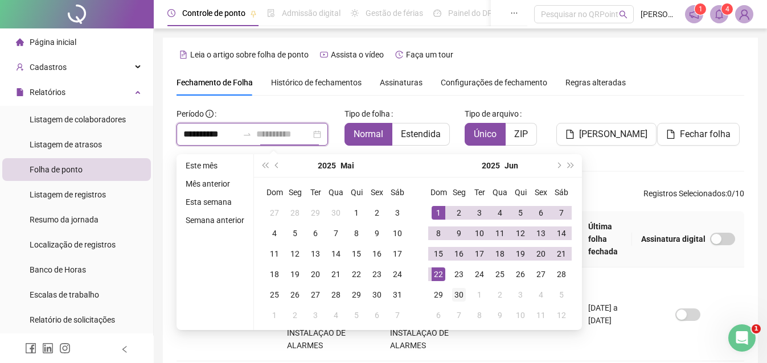
type input "**********"
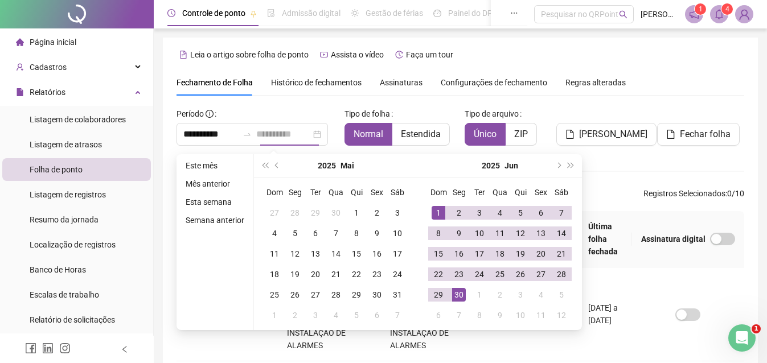
click at [458, 298] on div "30" at bounding box center [459, 295] width 14 height 14
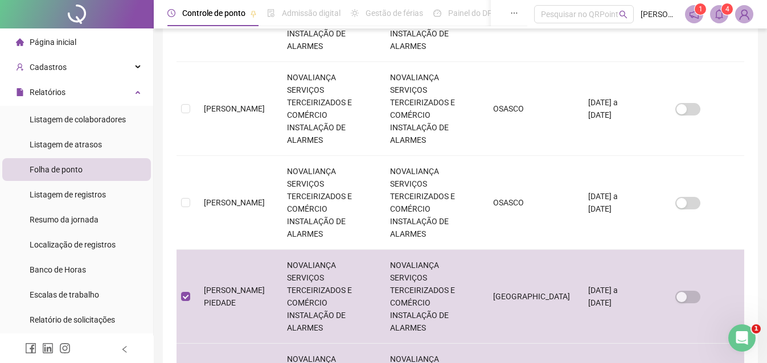
scroll to position [564, 0]
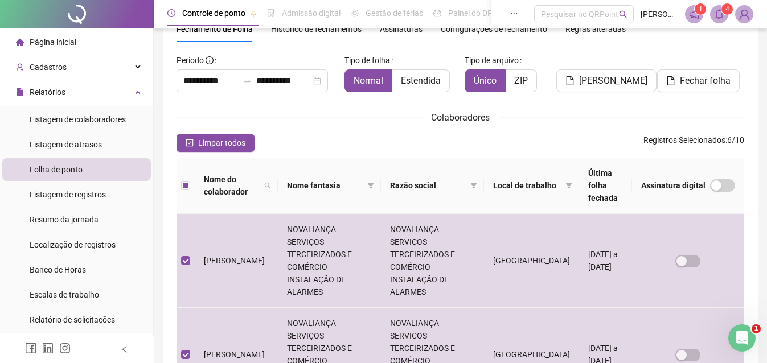
scroll to position [0, 0]
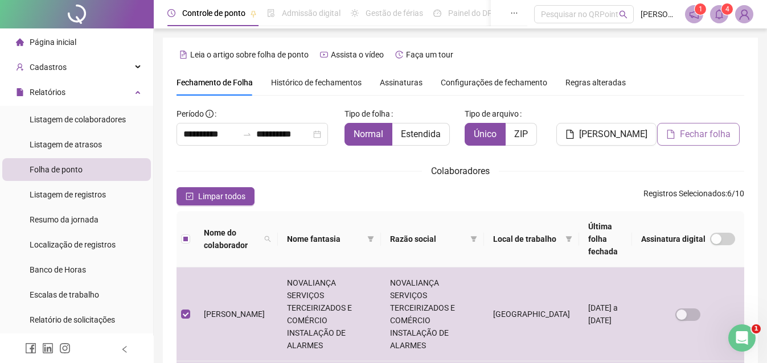
click at [690, 133] on span "Fechar folha" at bounding box center [704, 134] width 51 height 14
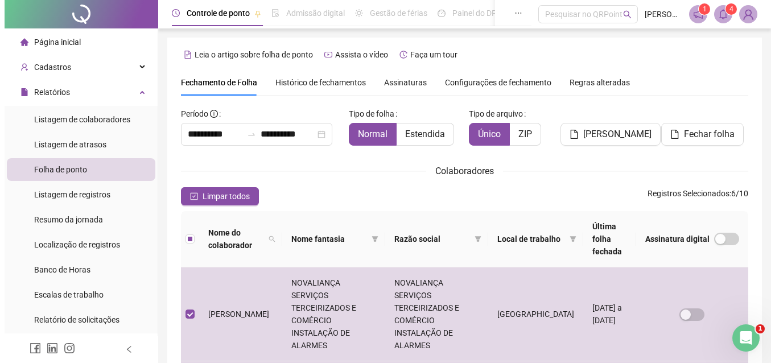
scroll to position [52, 0]
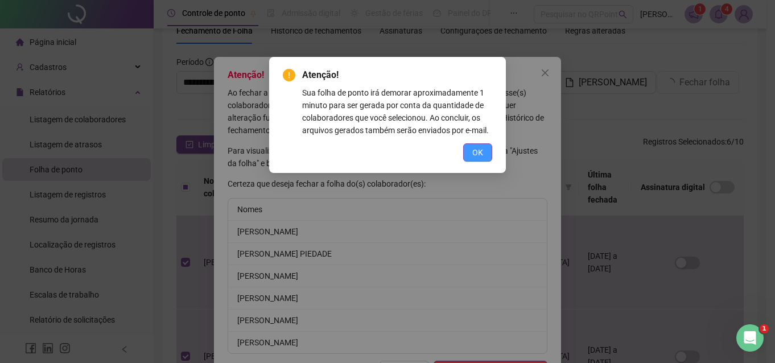
click at [472, 154] on button "OK" at bounding box center [477, 152] width 29 height 18
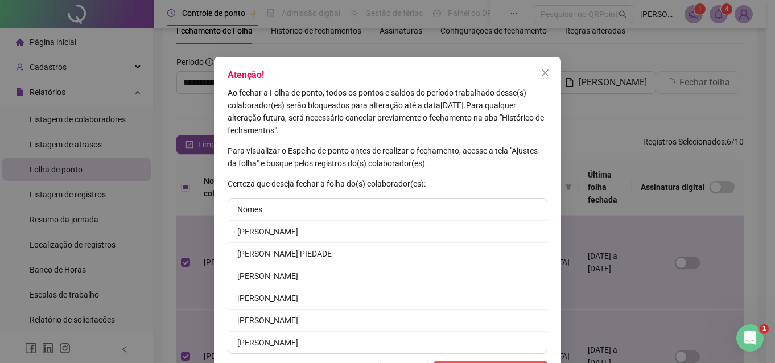
scroll to position [41, 0]
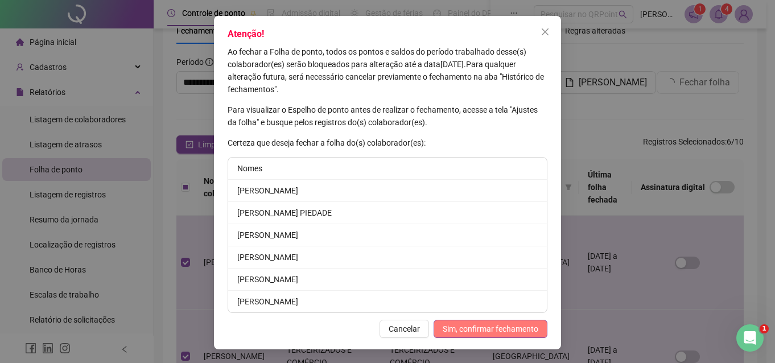
click at [472, 329] on span "Sim, confirmar fechamento" at bounding box center [491, 329] width 96 height 13
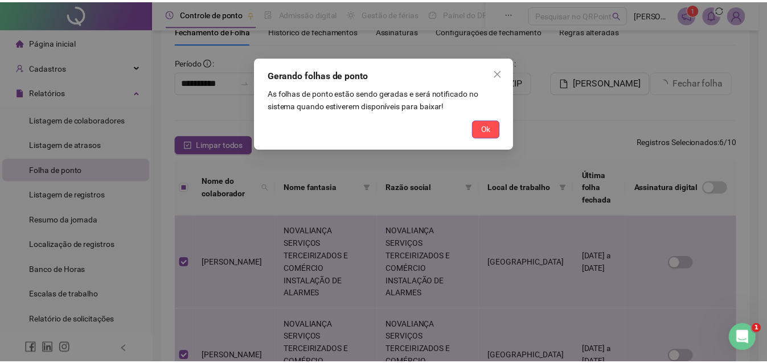
scroll to position [0, 0]
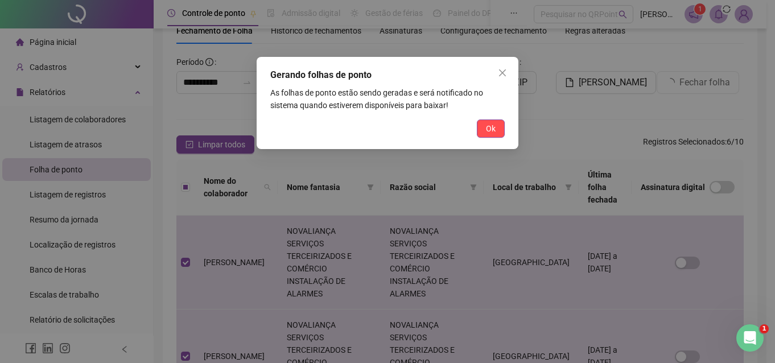
click at [487, 119] on div "Gerando folhas de ponto As folhas de ponto estão sendo geradas e será notificad…" at bounding box center [388, 103] width 262 height 92
click at [487, 127] on span "Ok" at bounding box center [491, 128] width 10 height 13
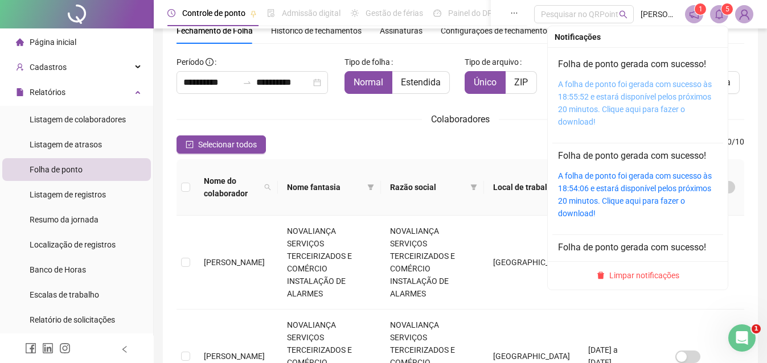
click at [650, 107] on link "A folha de ponto foi gerada com sucesso às 18:55:52 e estará disponível pelos p…" at bounding box center [635, 103] width 154 height 47
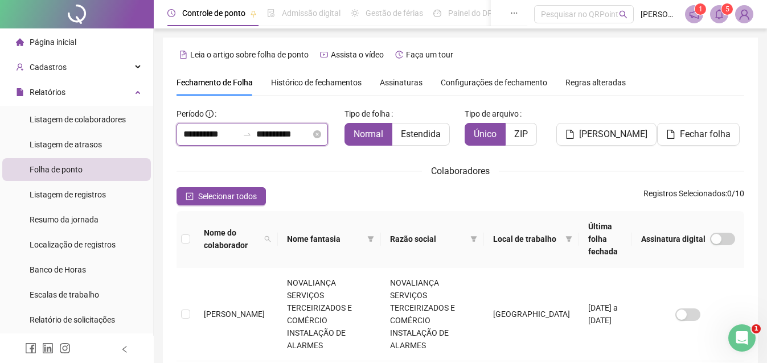
click at [213, 136] on input "**********" at bounding box center [210, 134] width 55 height 14
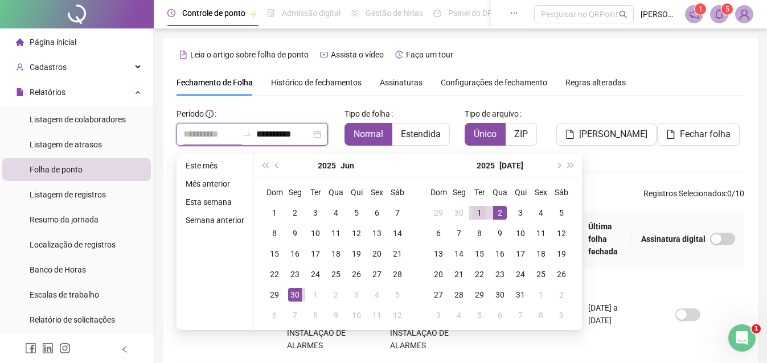
type input "**********"
click at [473, 213] on div "1" at bounding box center [479, 213] width 14 height 14
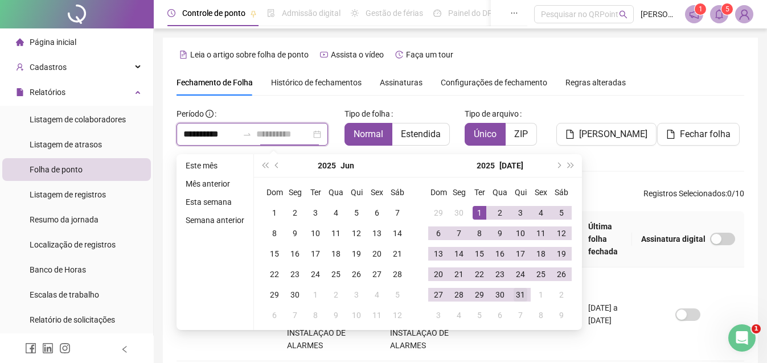
type input "**********"
click at [518, 291] on div "31" at bounding box center [520, 295] width 14 height 14
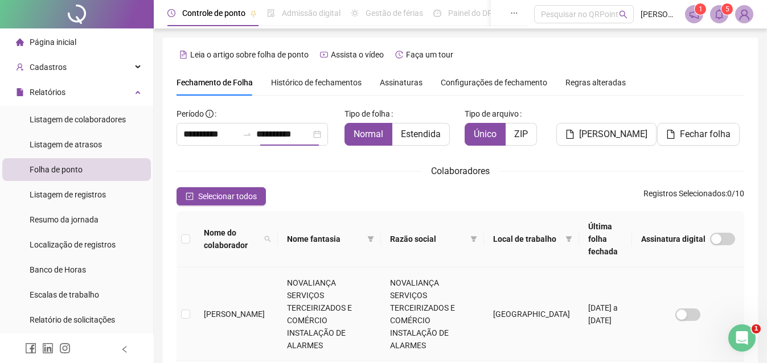
scroll to position [52, 0]
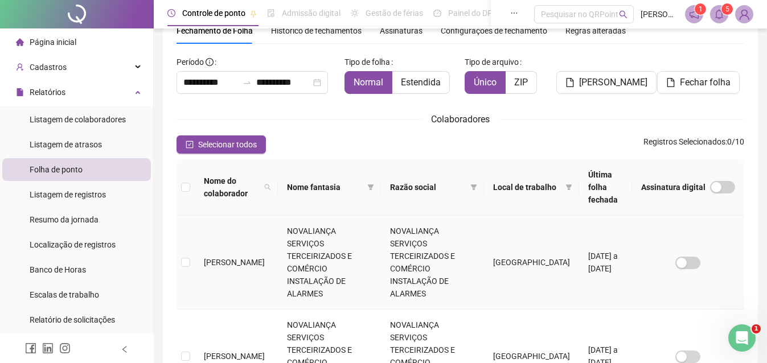
click at [179, 238] on td at bounding box center [185, 263] width 18 height 94
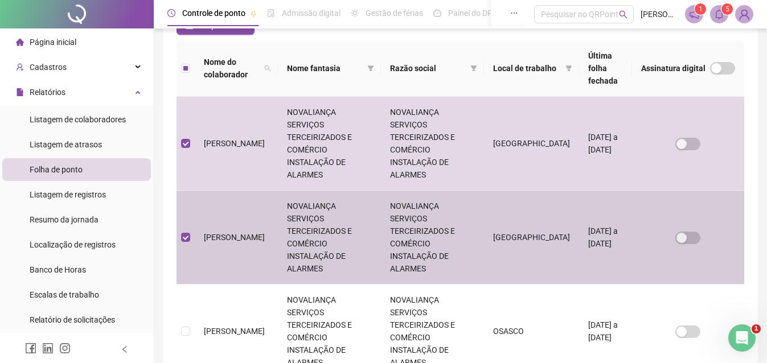
scroll to position [228, 0]
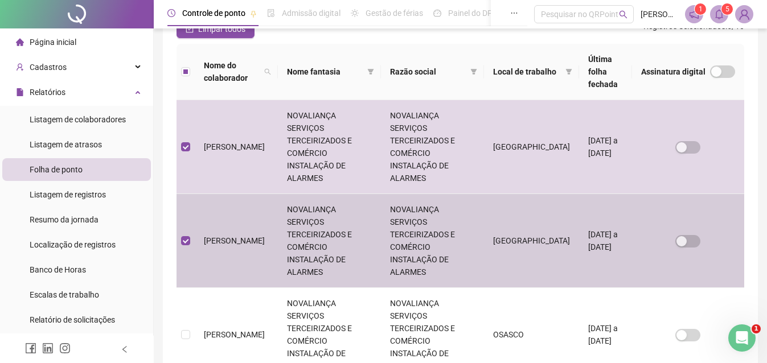
scroll to position [0, 0]
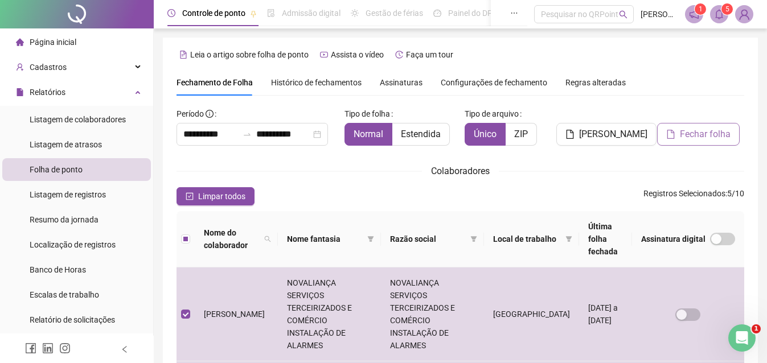
click at [683, 134] on span "Fechar folha" at bounding box center [704, 134] width 51 height 14
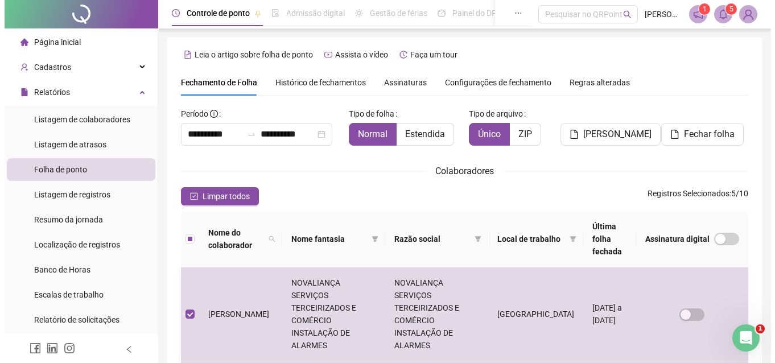
scroll to position [52, 0]
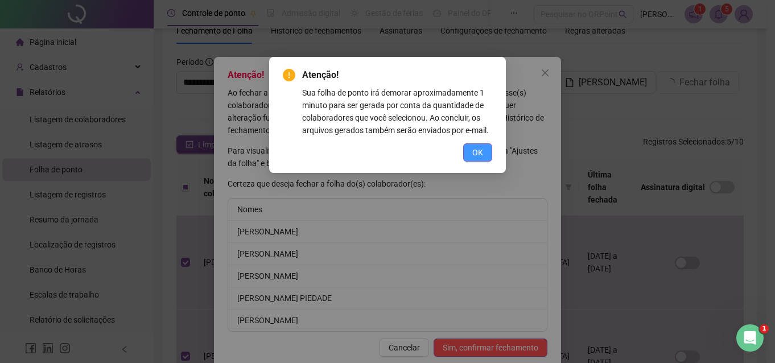
click at [476, 153] on span "OK" at bounding box center [477, 152] width 11 height 13
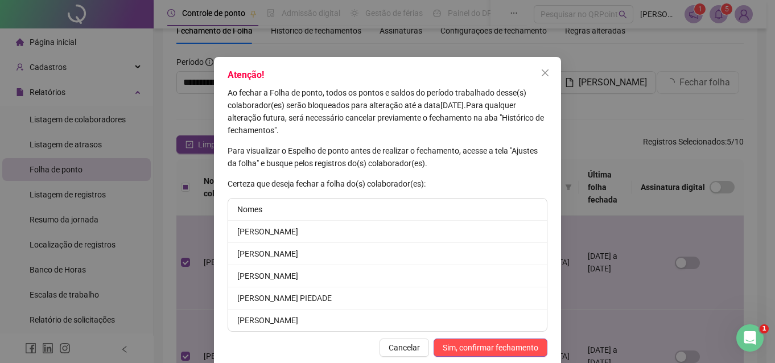
scroll to position [19, 0]
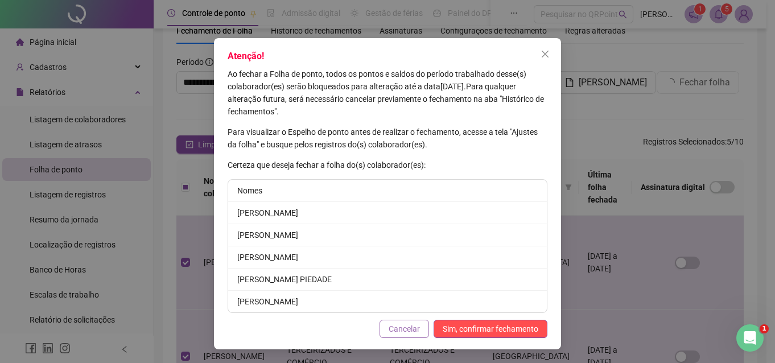
click at [396, 331] on span "Cancelar" at bounding box center [404, 329] width 31 height 13
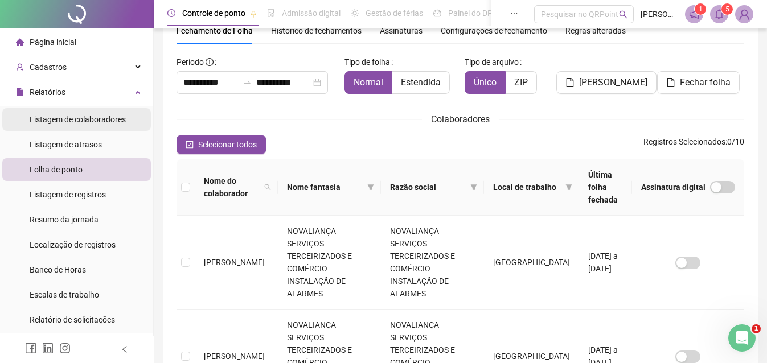
scroll to position [0, 0]
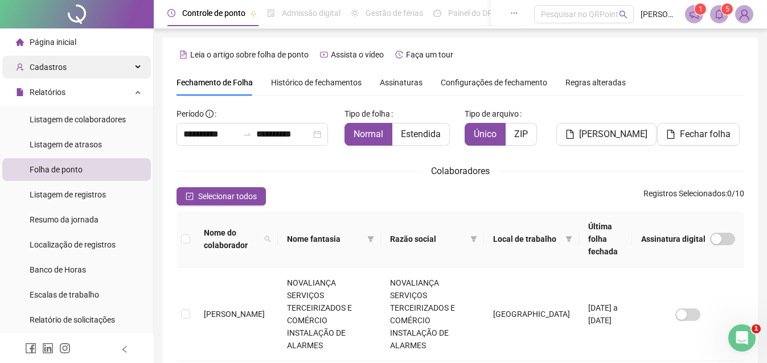
click at [58, 73] on span "Cadastros" at bounding box center [41, 67] width 51 height 23
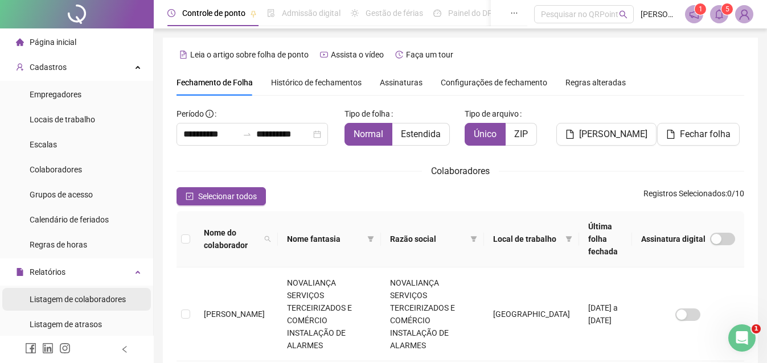
click at [69, 296] on span "Listagem de colaboradores" at bounding box center [78, 299] width 96 height 9
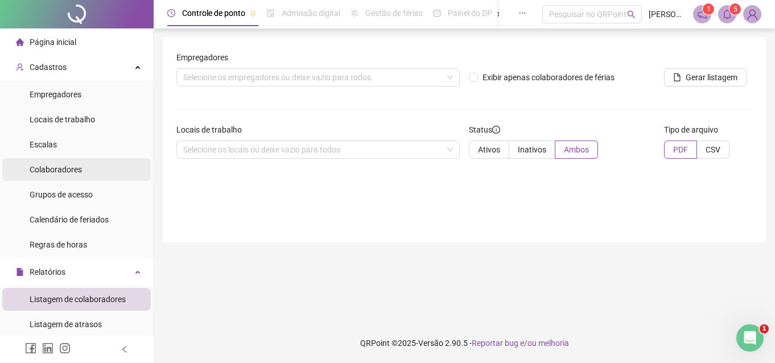
click at [65, 166] on span "Colaboradores" at bounding box center [56, 169] width 52 height 9
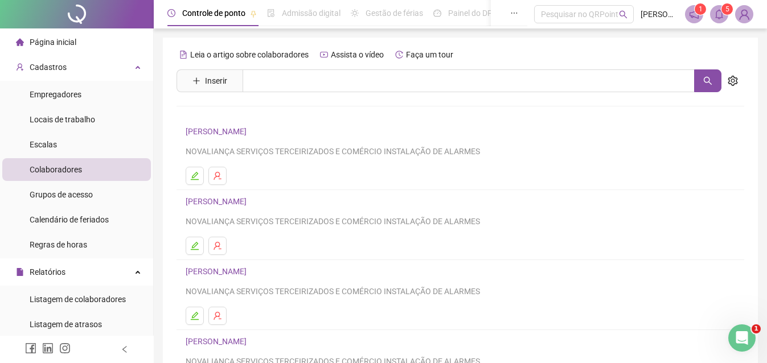
scroll to position [187, 0]
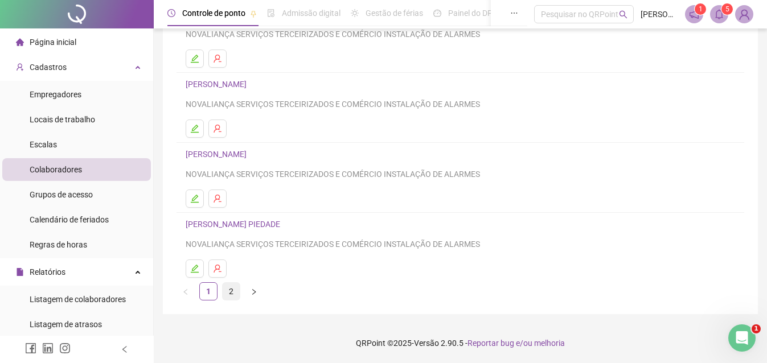
click at [229, 293] on link "2" at bounding box center [231, 291] width 17 height 17
click at [191, 196] on icon "edit" at bounding box center [194, 198] width 9 height 9
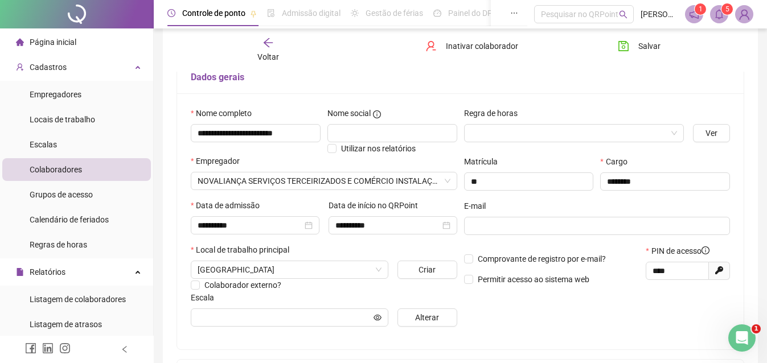
scroll to position [0, 0]
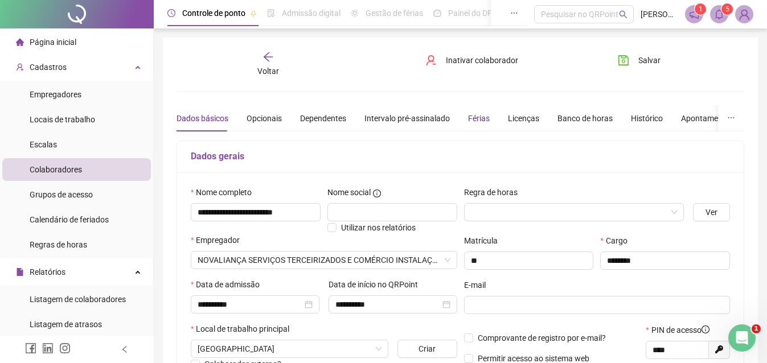
click at [474, 120] on div "Férias" at bounding box center [479, 118] width 22 height 13
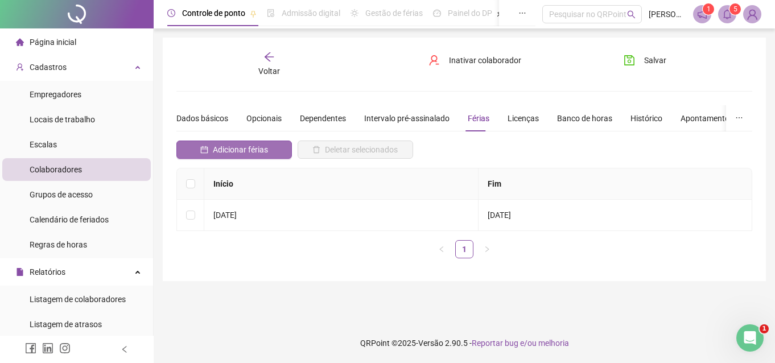
click at [245, 146] on span "Adicionar férias" at bounding box center [240, 149] width 55 height 13
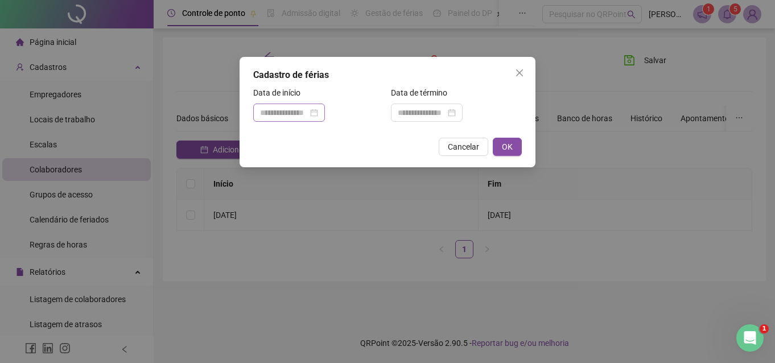
click at [318, 114] on div at bounding box center [289, 112] width 58 height 13
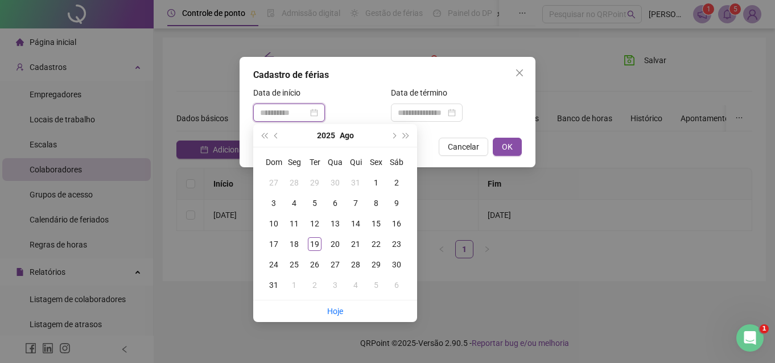
type input "**********"
click at [279, 137] on button "prev-year" at bounding box center [276, 135] width 13 height 23
type input "**********"
click at [360, 266] on div "31" at bounding box center [356, 265] width 14 height 14
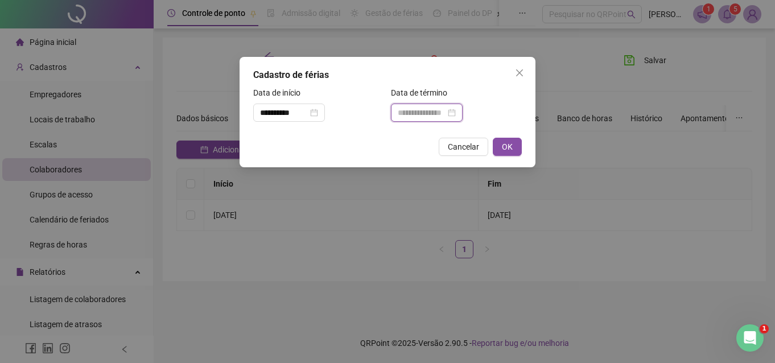
click at [437, 114] on input at bounding box center [422, 112] width 48 height 13
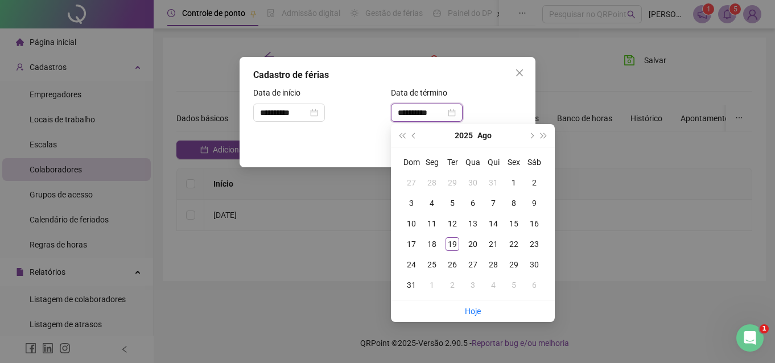
type input "**********"
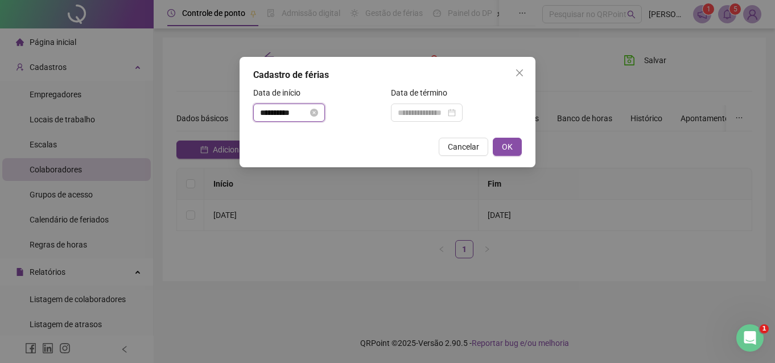
click at [286, 118] on input "**********" at bounding box center [284, 112] width 48 height 13
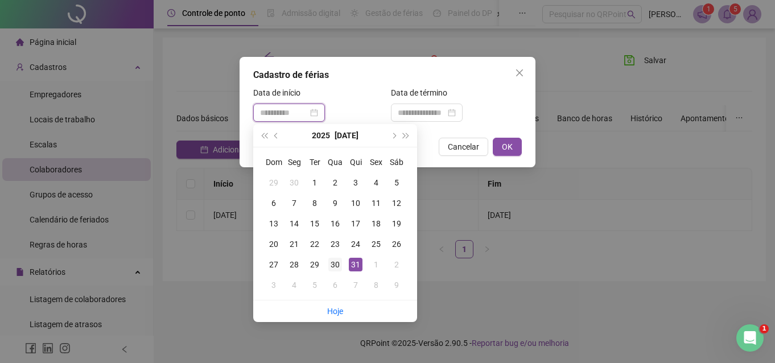
type input "**********"
click at [339, 259] on div "30" at bounding box center [335, 265] width 14 height 14
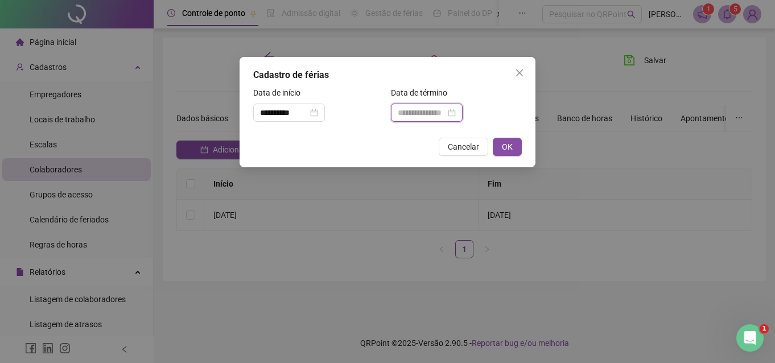
click at [406, 112] on input at bounding box center [422, 112] width 48 height 13
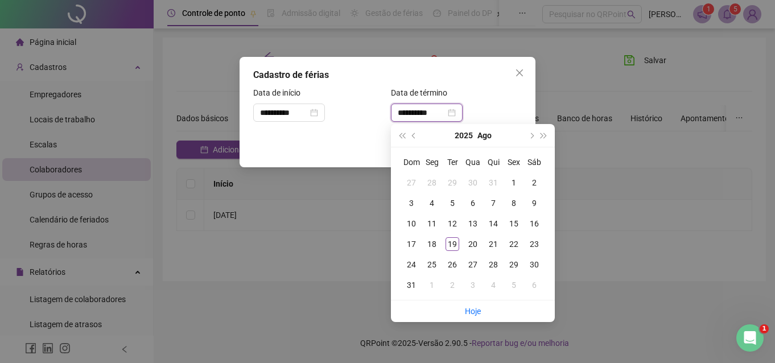
type input "**********"
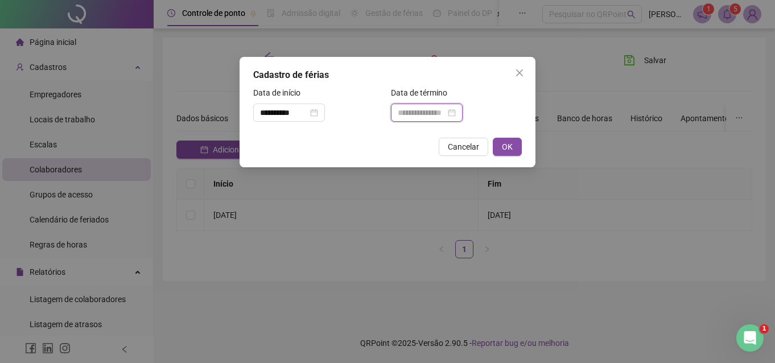
click at [433, 114] on input at bounding box center [422, 112] width 48 height 13
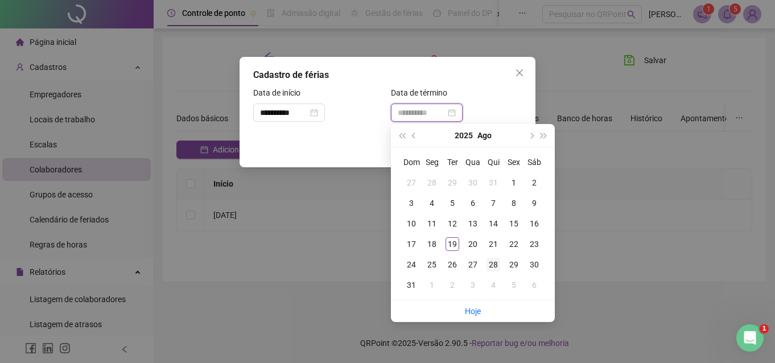
type input "**********"
click at [499, 266] on div "28" at bounding box center [494, 265] width 14 height 14
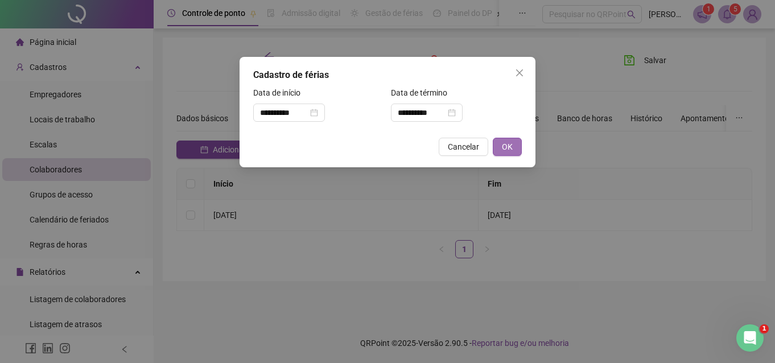
click at [508, 143] on span "OK" at bounding box center [507, 147] width 11 height 13
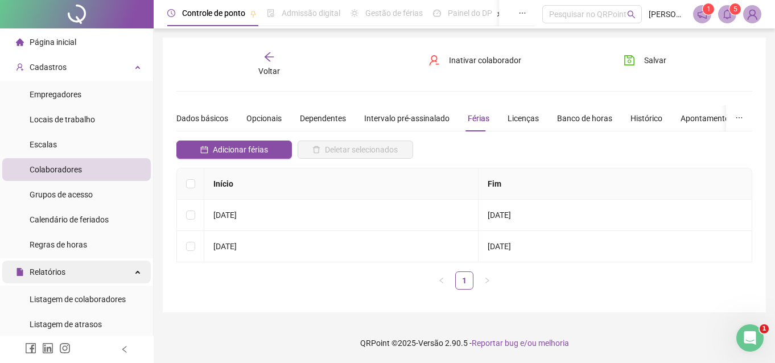
click at [67, 265] on div "Relatórios" at bounding box center [76, 272] width 149 height 23
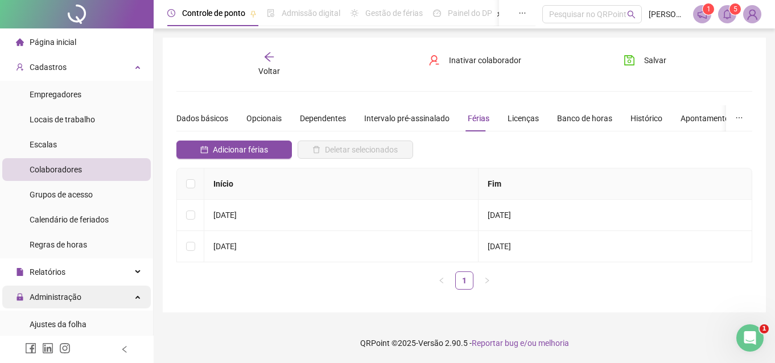
click at [64, 304] on span "Administração" at bounding box center [48, 297] width 65 height 23
click at [69, 298] on span "Administração" at bounding box center [56, 297] width 52 height 9
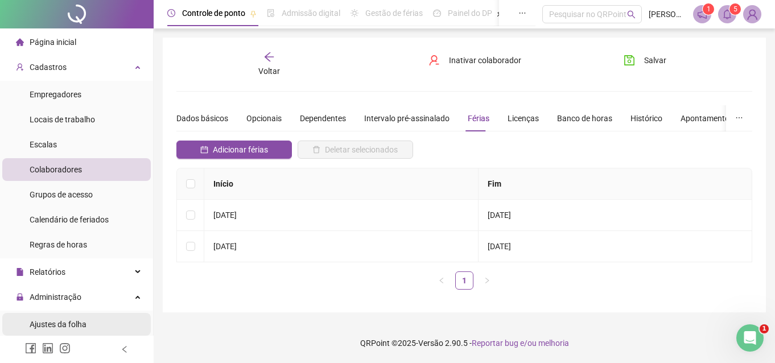
click at [73, 325] on span "Ajustes da folha" at bounding box center [58, 324] width 57 height 9
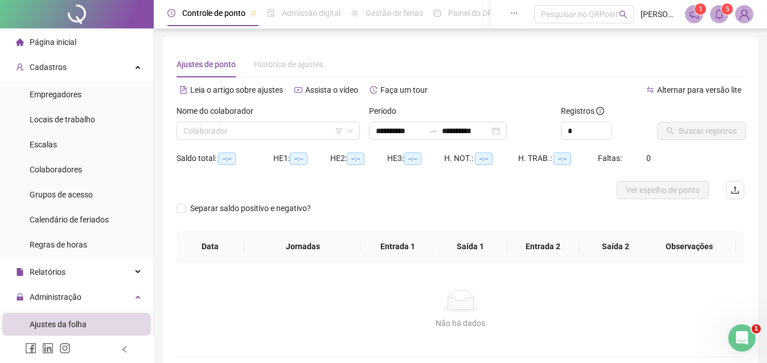
type input "**********"
click at [350, 137] on span at bounding box center [268, 130] width 170 height 17
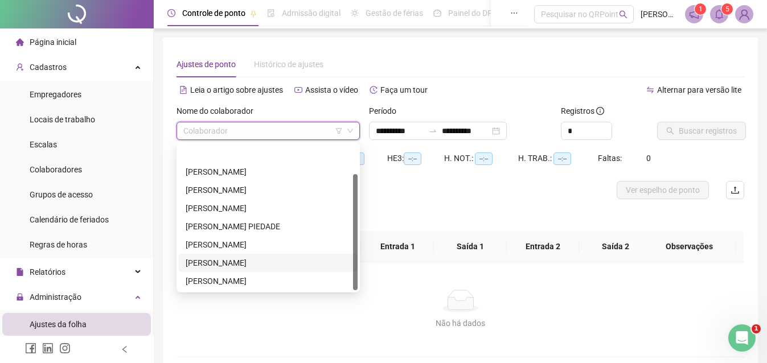
scroll to position [36, 0]
click at [233, 261] on div "[PERSON_NAME]" at bounding box center [268, 263] width 165 height 13
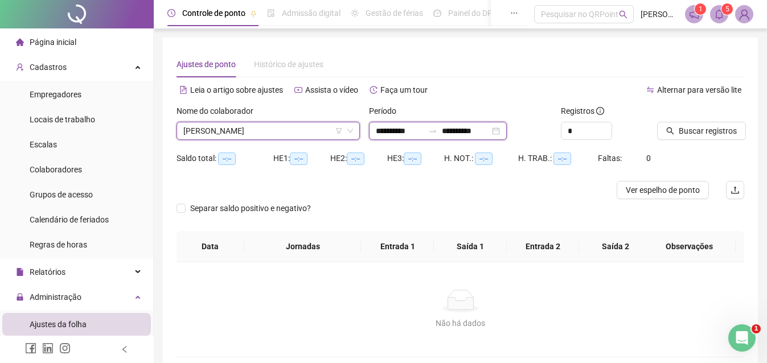
click at [390, 127] on input "**********" at bounding box center [400, 131] width 48 height 13
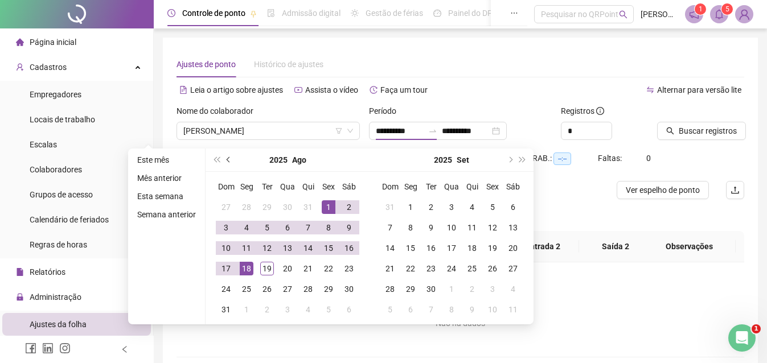
click at [229, 163] on button "prev-year" at bounding box center [229, 160] width 13 height 23
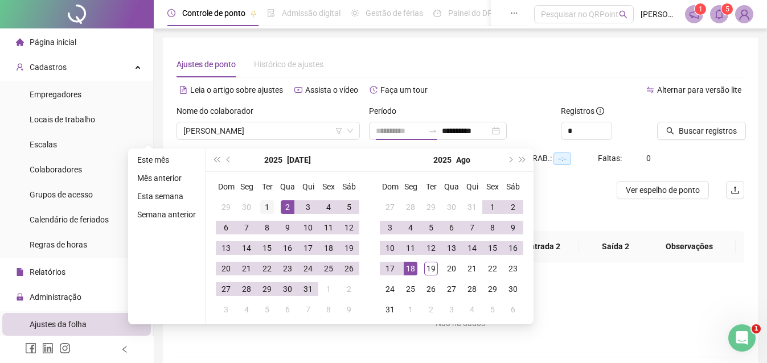
type input "**********"
click at [269, 205] on div "1" at bounding box center [267, 207] width 14 height 14
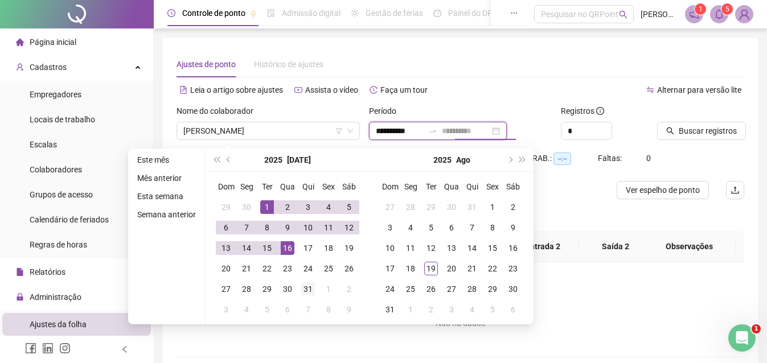
type input "**********"
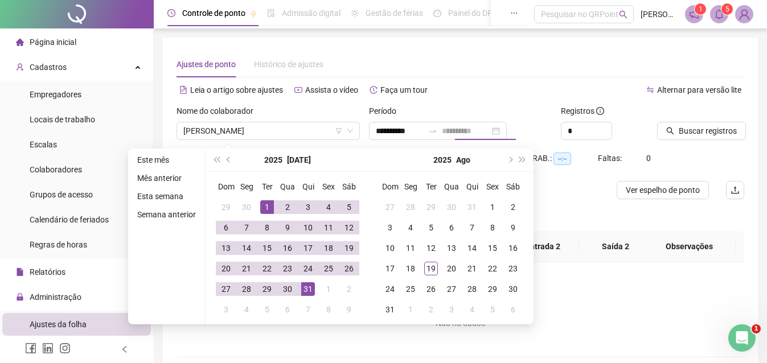
click at [305, 293] on div "31" at bounding box center [308, 289] width 14 height 14
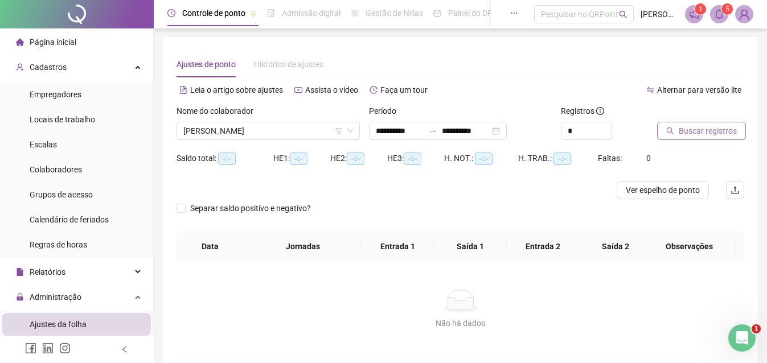
click at [679, 130] on span "Buscar registros" at bounding box center [707, 131] width 58 height 13
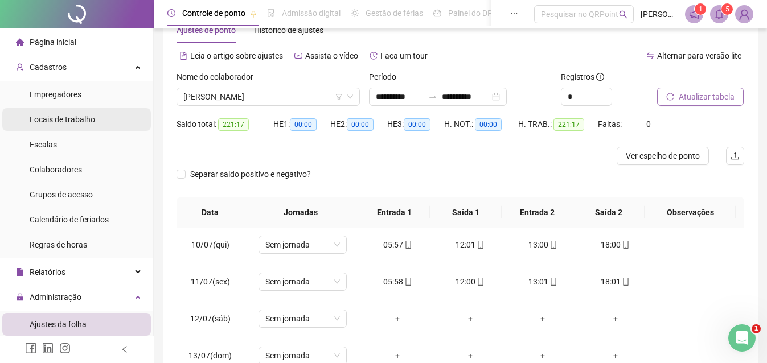
scroll to position [0, 0]
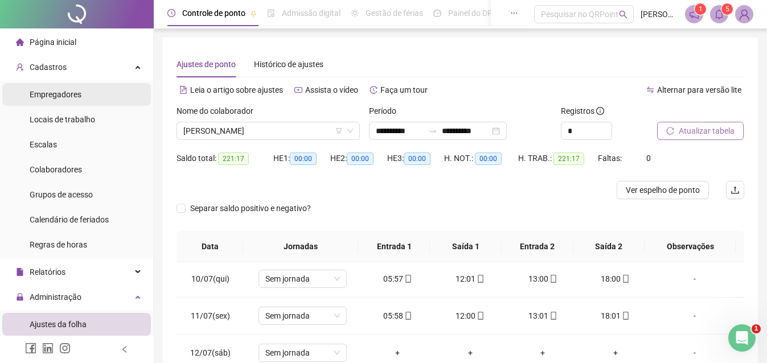
click at [64, 88] on div "Empregadores" at bounding box center [56, 94] width 52 height 23
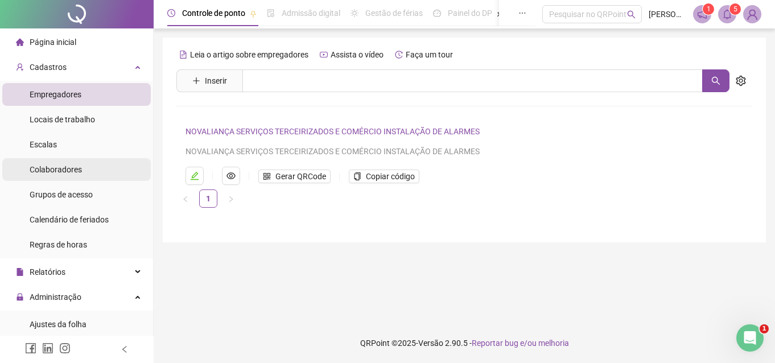
click at [61, 176] on div "Colaboradores" at bounding box center [56, 169] width 52 height 23
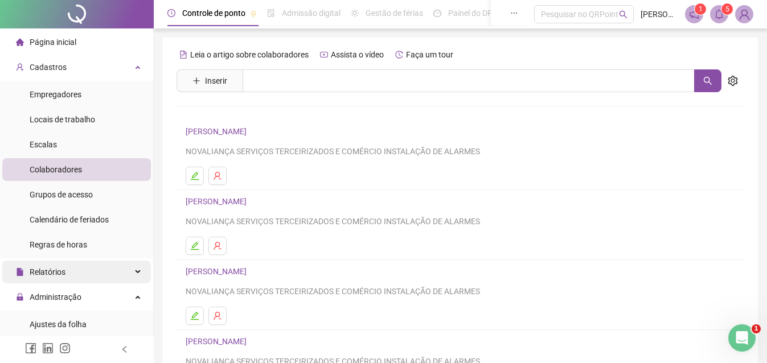
scroll to position [114, 0]
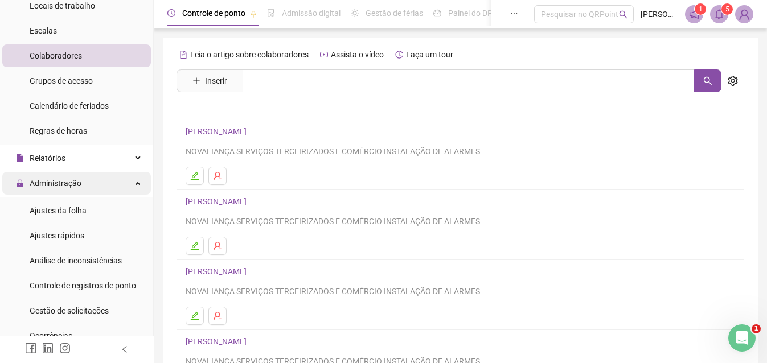
click at [60, 183] on span "Administração" at bounding box center [56, 183] width 52 height 9
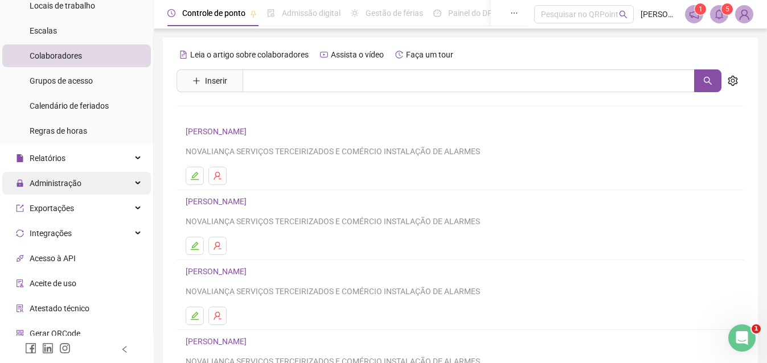
scroll to position [171, 0]
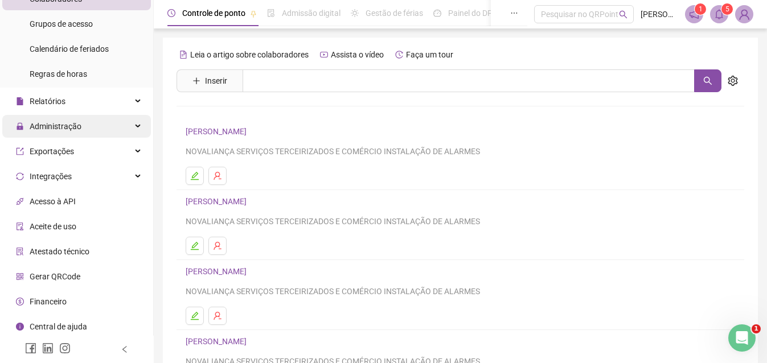
click at [92, 129] on div "Administração" at bounding box center [76, 126] width 149 height 23
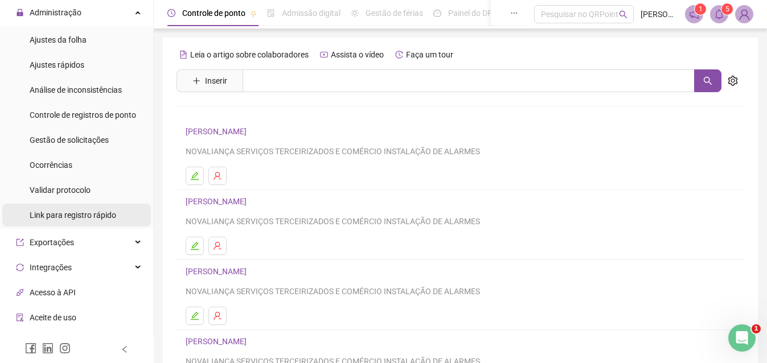
scroll to position [114, 0]
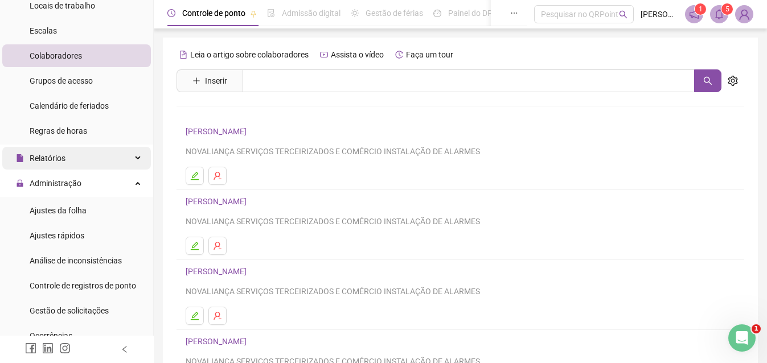
click at [56, 160] on span "Relatórios" at bounding box center [48, 158] width 36 height 9
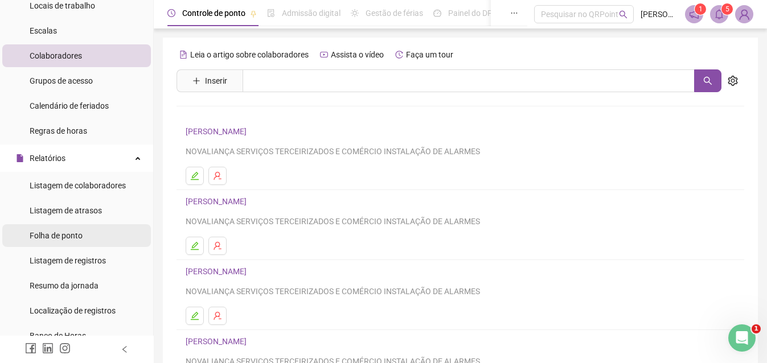
click at [64, 238] on span "Folha de ponto" at bounding box center [56, 235] width 53 height 9
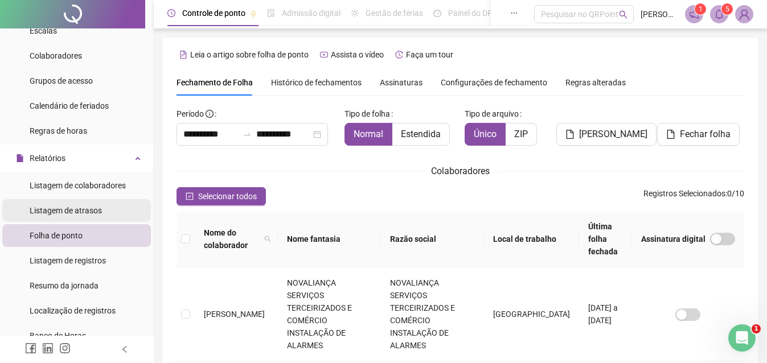
scroll to position [52, 0]
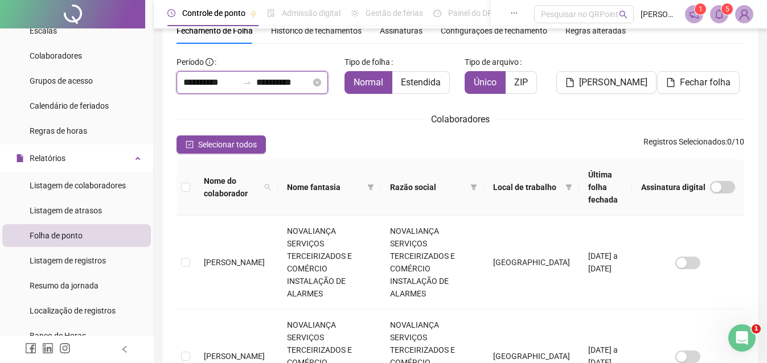
click at [219, 84] on input "**********" at bounding box center [210, 83] width 55 height 14
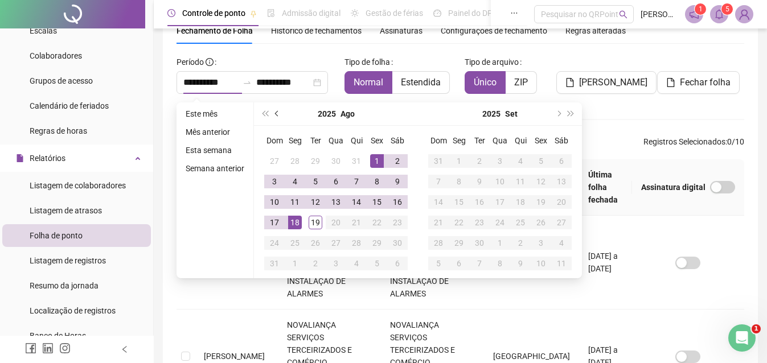
click at [273, 114] on button "prev-year" at bounding box center [277, 113] width 13 height 23
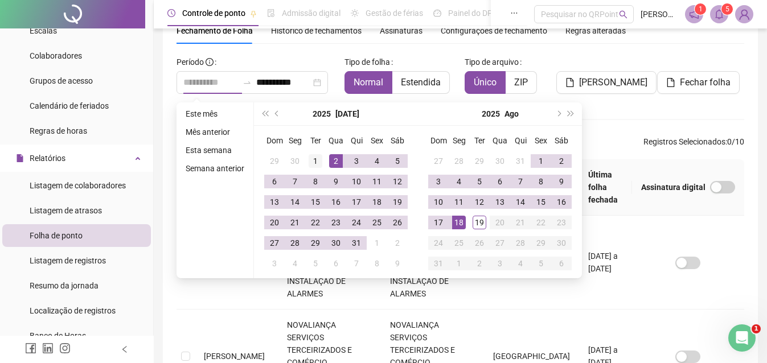
type input "**********"
click at [318, 162] on div "1" at bounding box center [315, 161] width 14 height 14
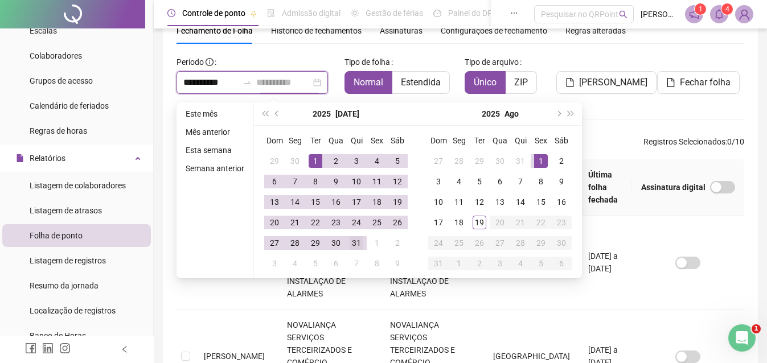
type input "**********"
click at [364, 247] on td "31" at bounding box center [356, 243] width 20 height 20
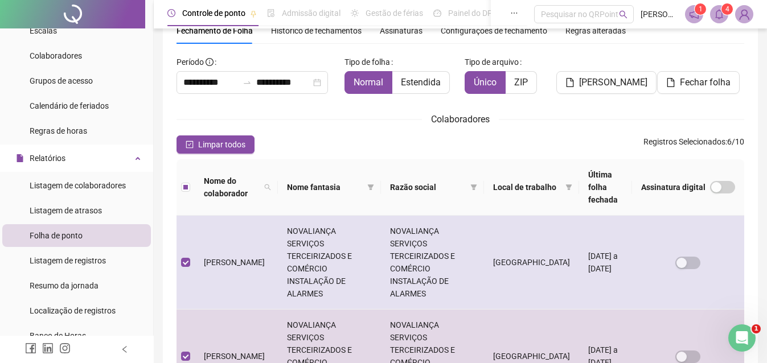
scroll to position [0, 0]
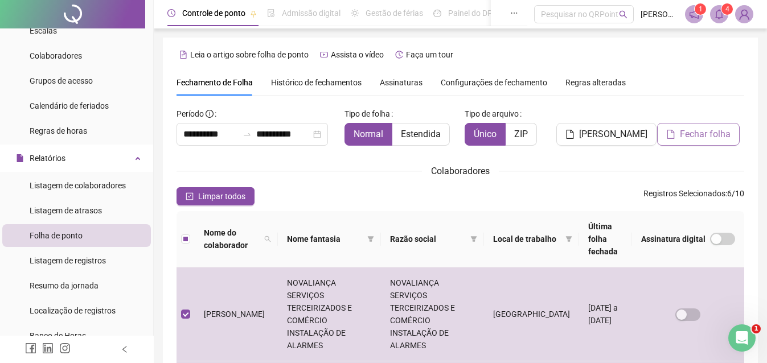
click at [674, 133] on icon "file" at bounding box center [670, 134] width 9 height 9
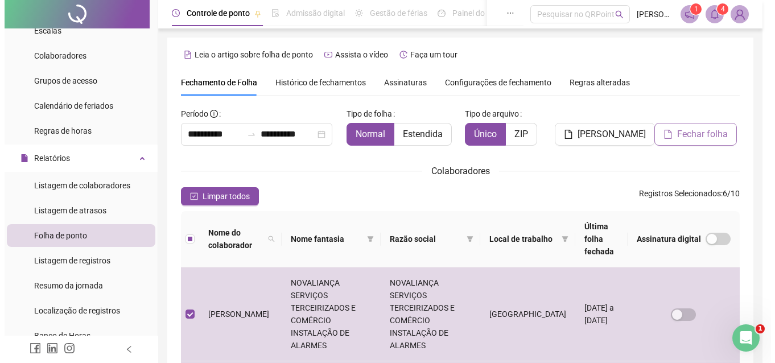
scroll to position [52, 0]
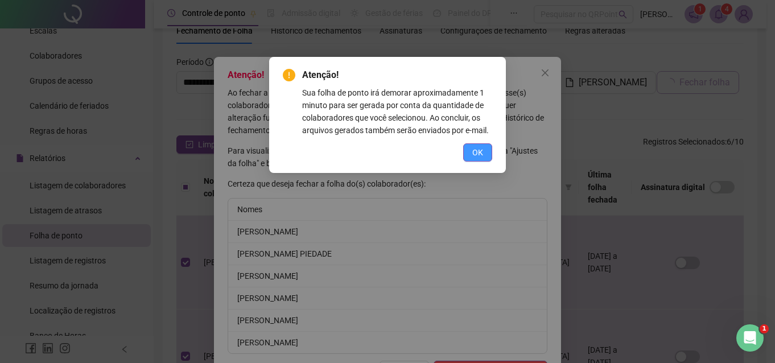
click at [475, 150] on span "OK" at bounding box center [477, 152] width 11 height 13
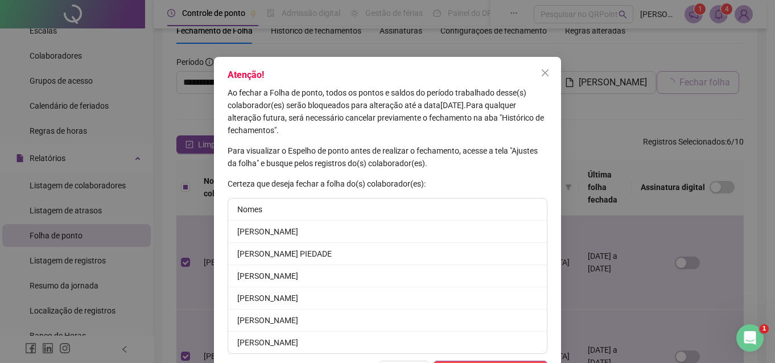
scroll to position [41, 0]
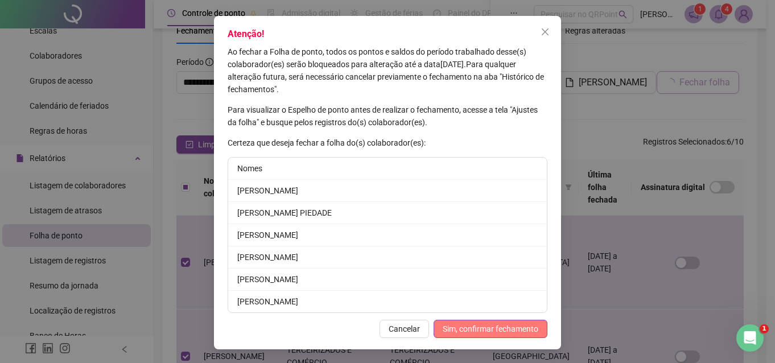
click at [462, 329] on span "Sim, confirmar fechamento" at bounding box center [491, 329] width 96 height 13
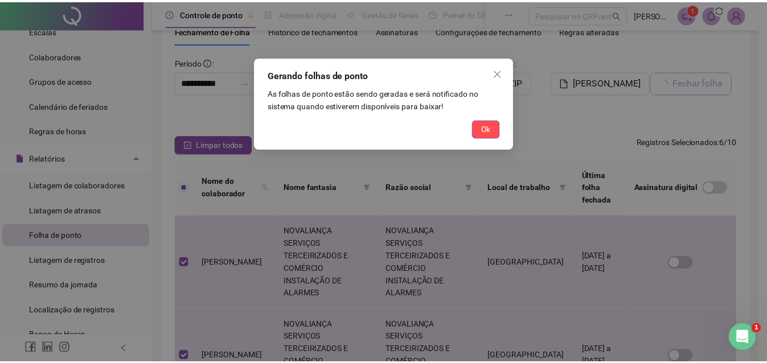
scroll to position [0, 0]
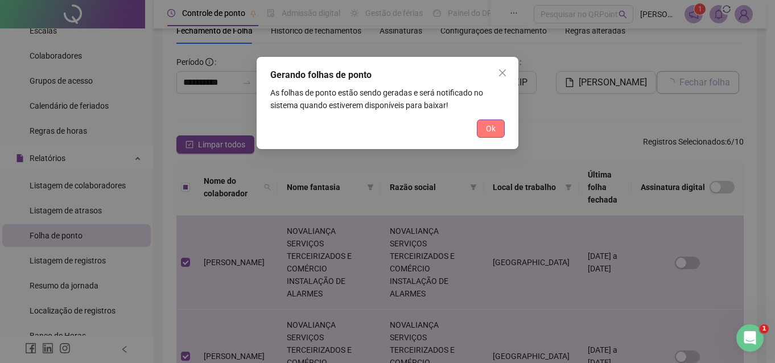
click at [490, 125] on span "Ok" at bounding box center [491, 128] width 10 height 13
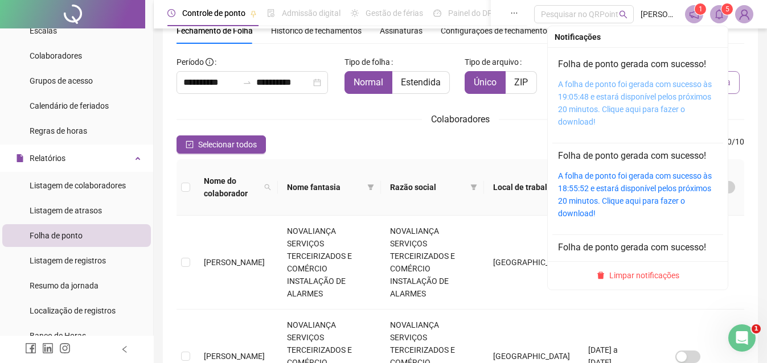
click at [647, 105] on link "A folha de ponto foi gerada com sucesso às 19:05:48 e estará disponível pelos p…" at bounding box center [635, 103] width 154 height 47
